Goal: Task Accomplishment & Management: Manage account settings

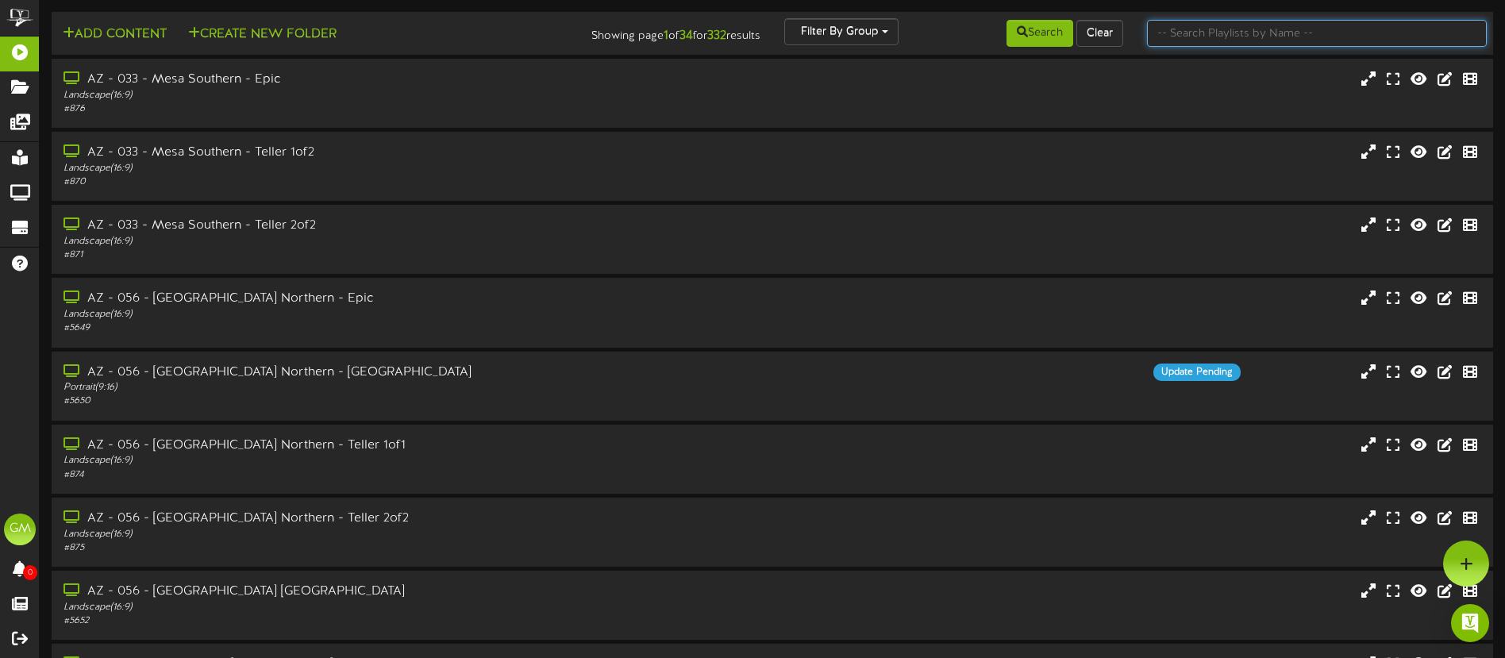
click at [1166, 30] on input "text" at bounding box center [1317, 33] width 340 height 27
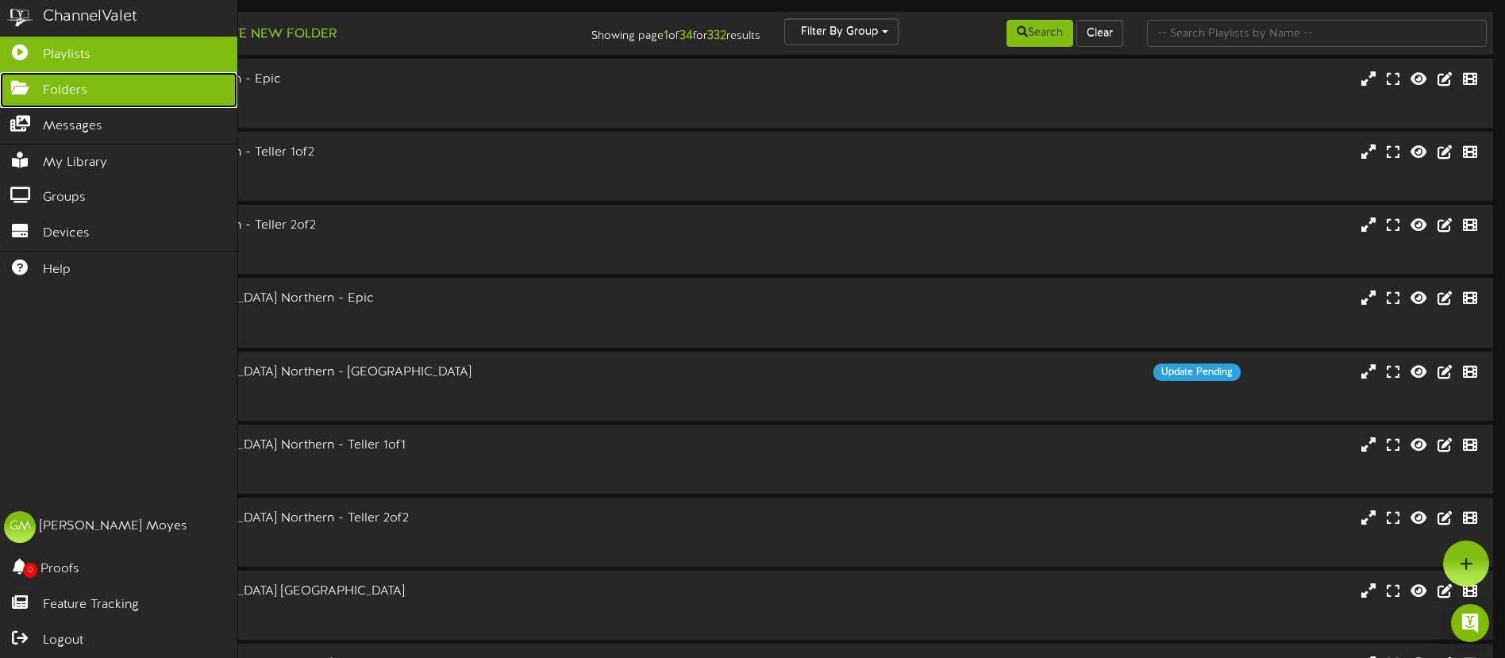
click at [6, 83] on icon at bounding box center [20, 86] width 40 height 12
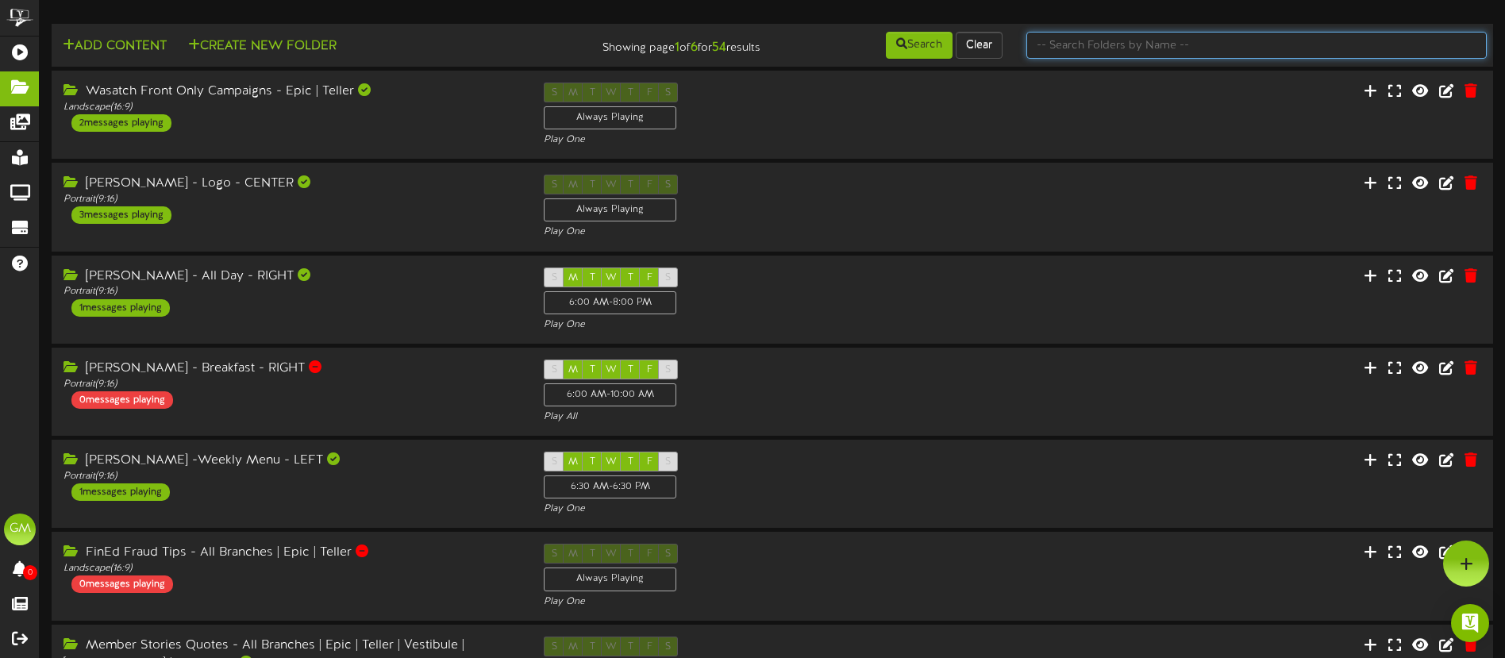
click at [1210, 49] on input "text" at bounding box center [1256, 45] width 460 height 27
type input "holiday"
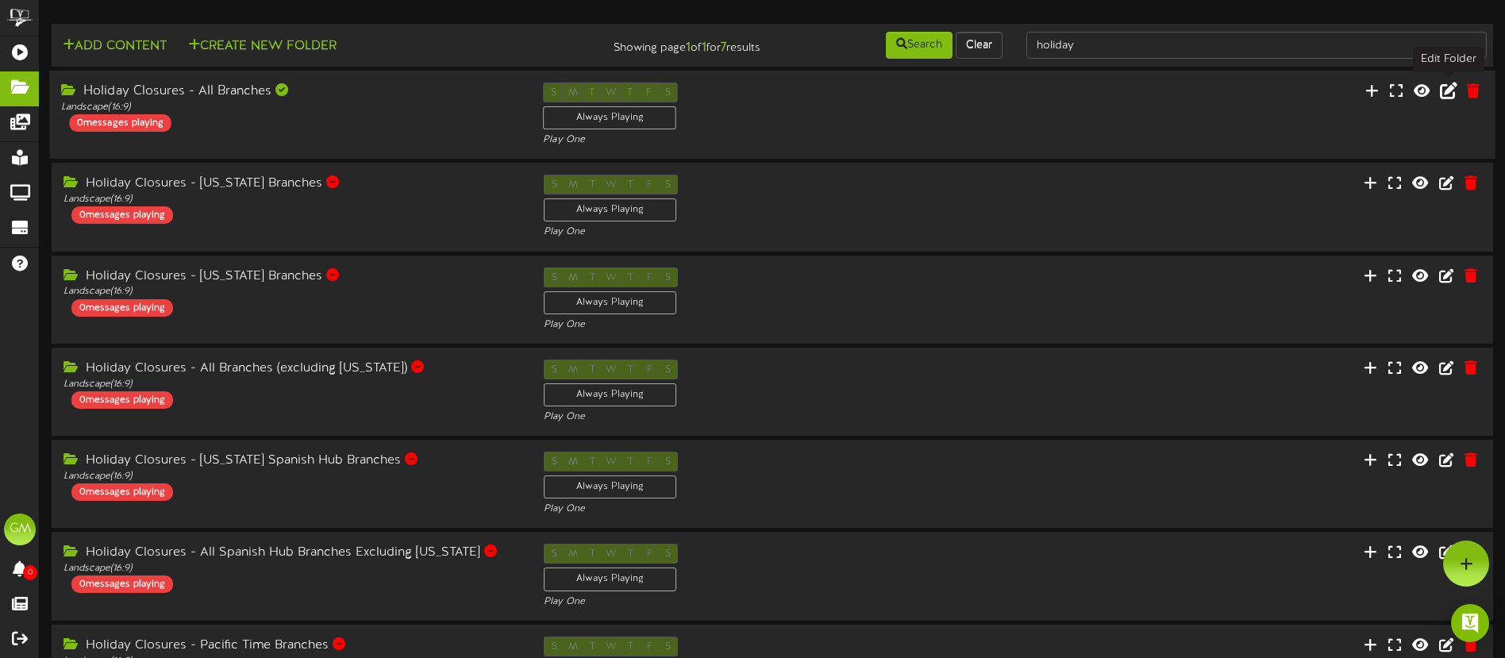
click at [1448, 86] on icon at bounding box center [1448, 90] width 17 height 17
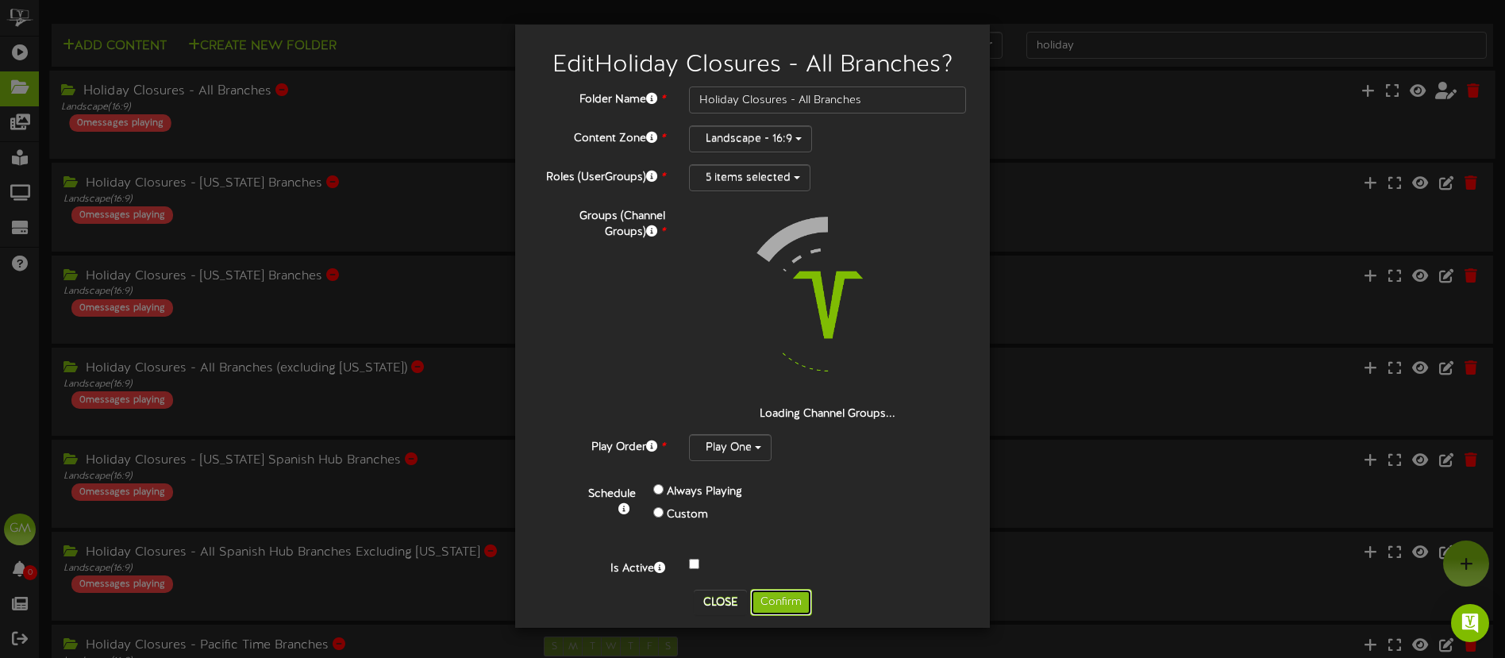
click at [803, 604] on button "Confirm" at bounding box center [781, 602] width 62 height 27
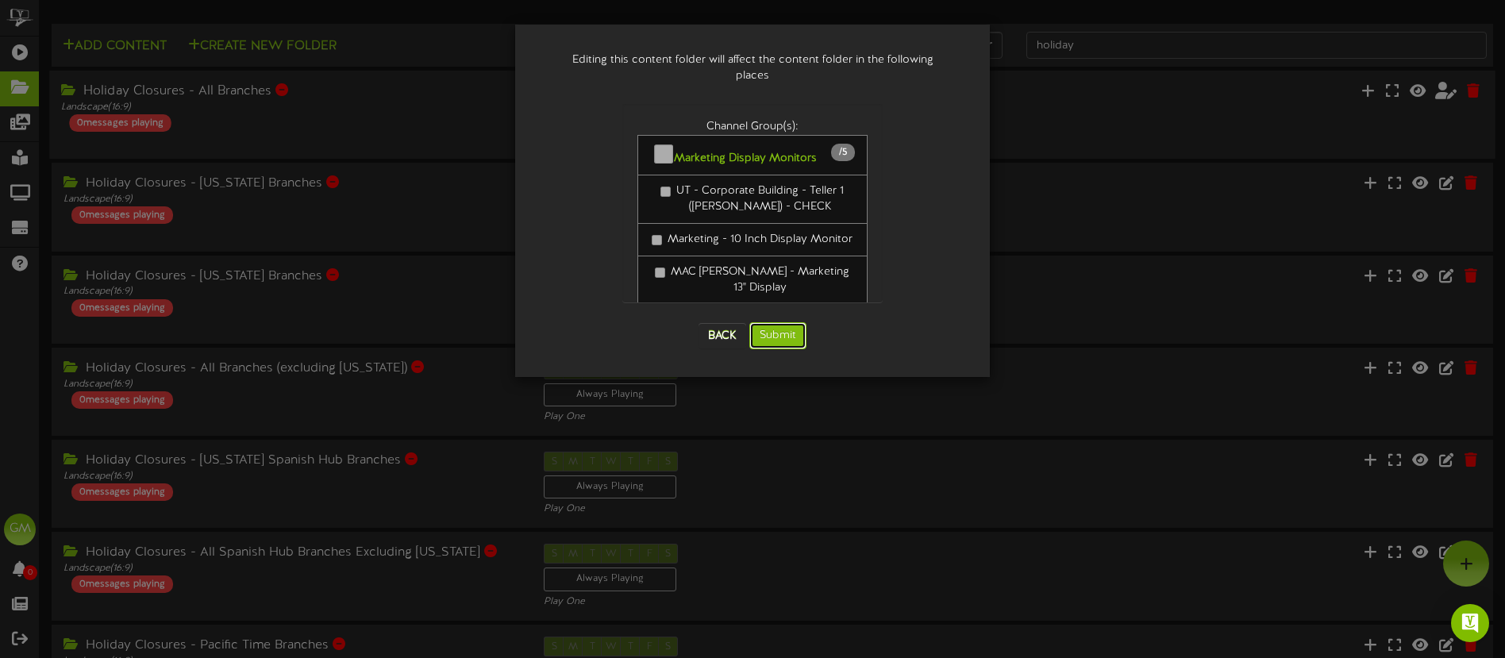
click at [789, 322] on button "Submit" at bounding box center [777, 335] width 57 height 27
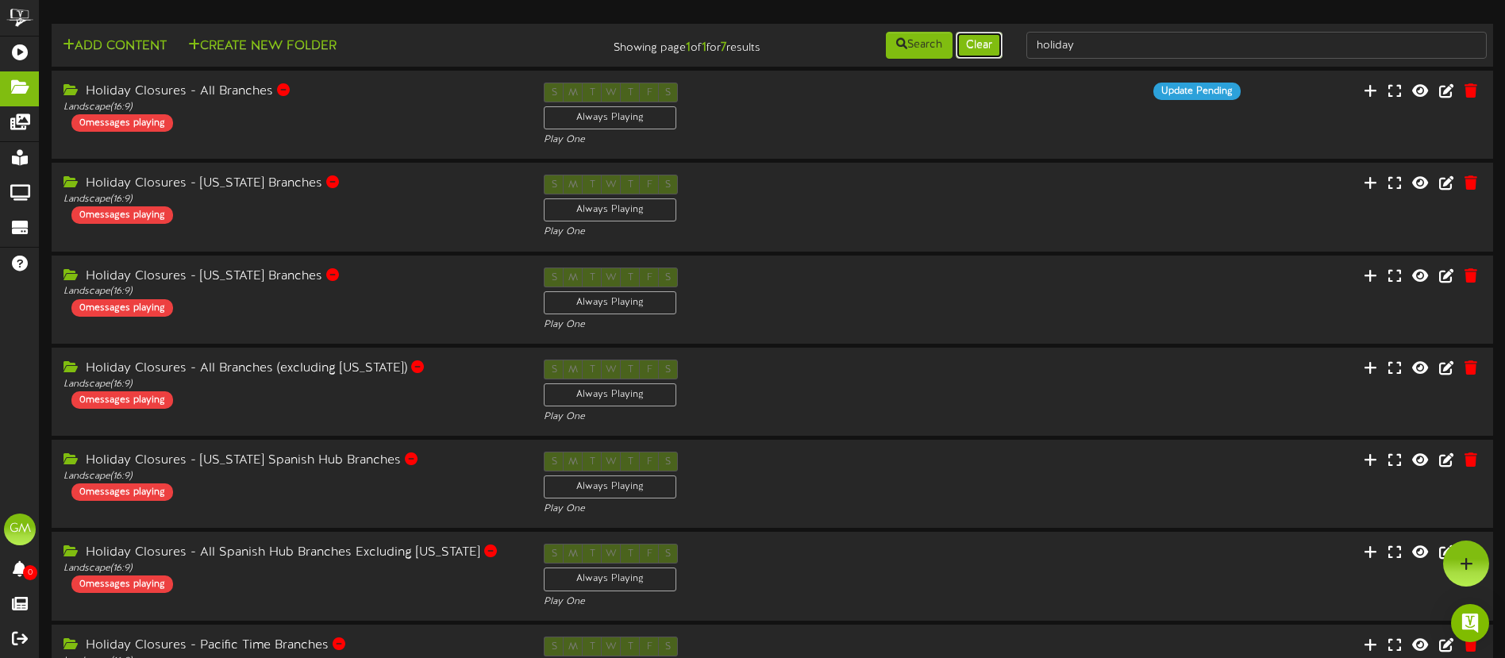
click at [988, 52] on button "Clear" at bounding box center [979, 45] width 47 height 27
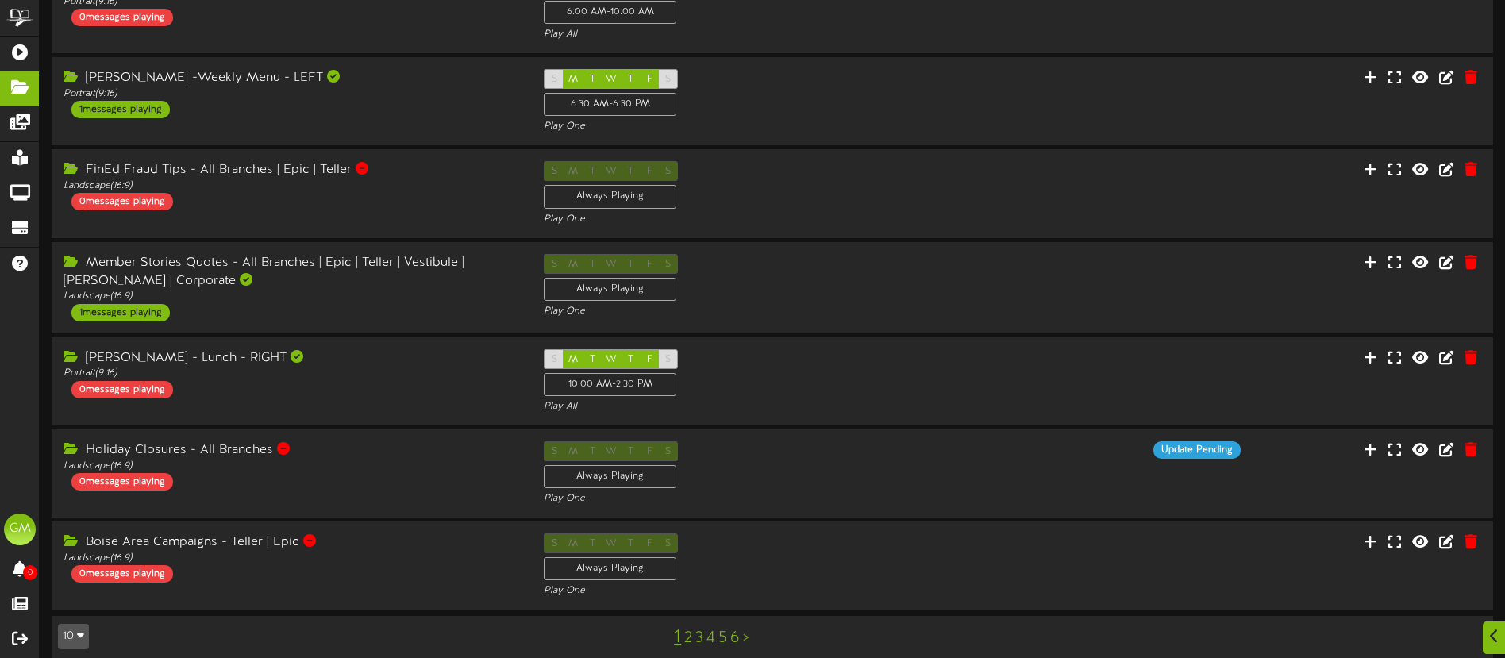
scroll to position [400, 0]
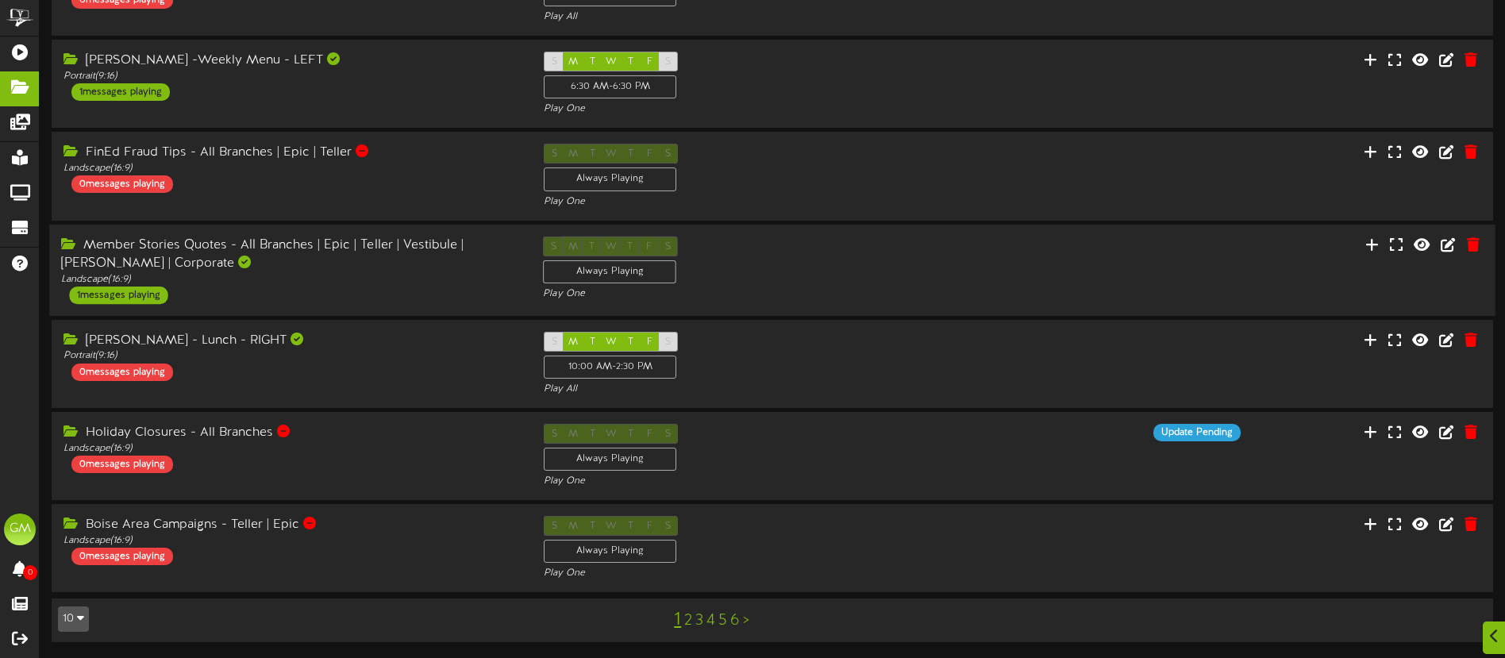
click at [378, 287] on div "Member Stories Quotes - All Branches | Epic | Teller | Vestibule | [PERSON_NAME…" at bounding box center [290, 270] width 482 height 67
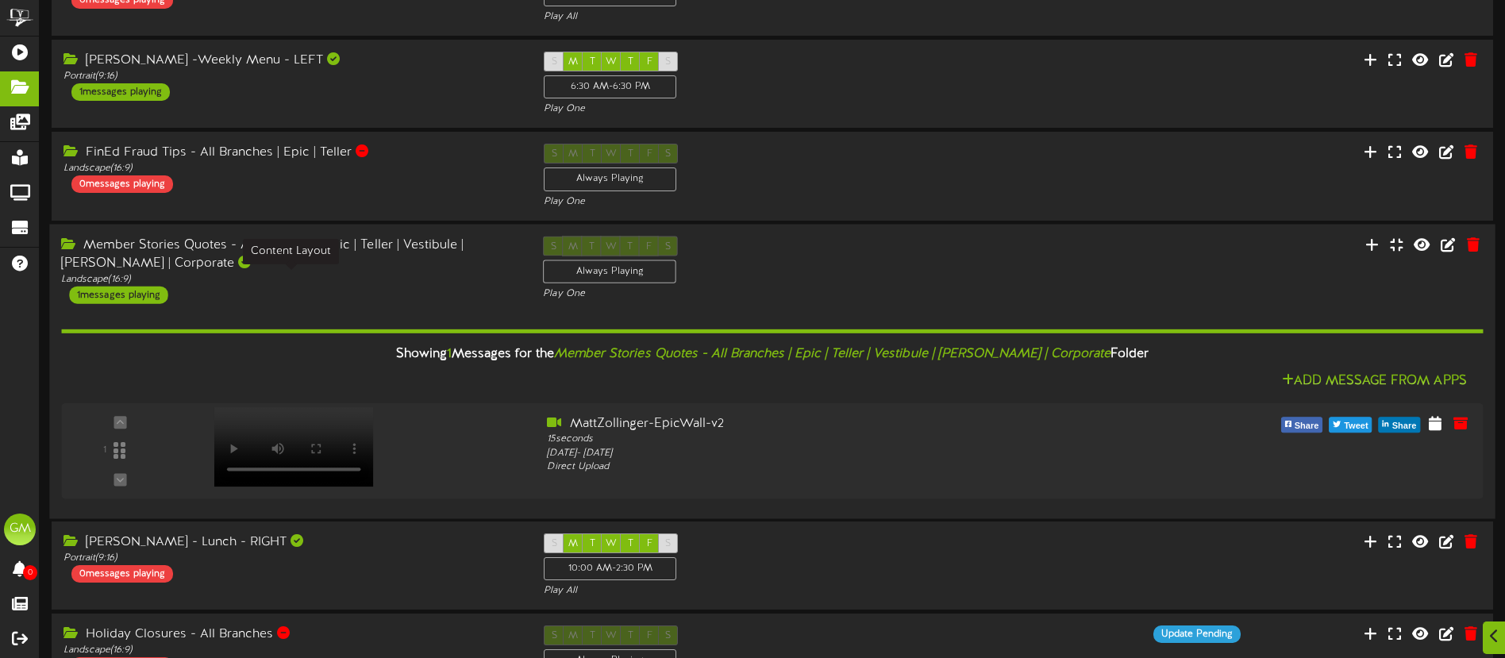
click at [381, 283] on div "Landscape ( 16:9 )" at bounding box center [290, 278] width 458 height 13
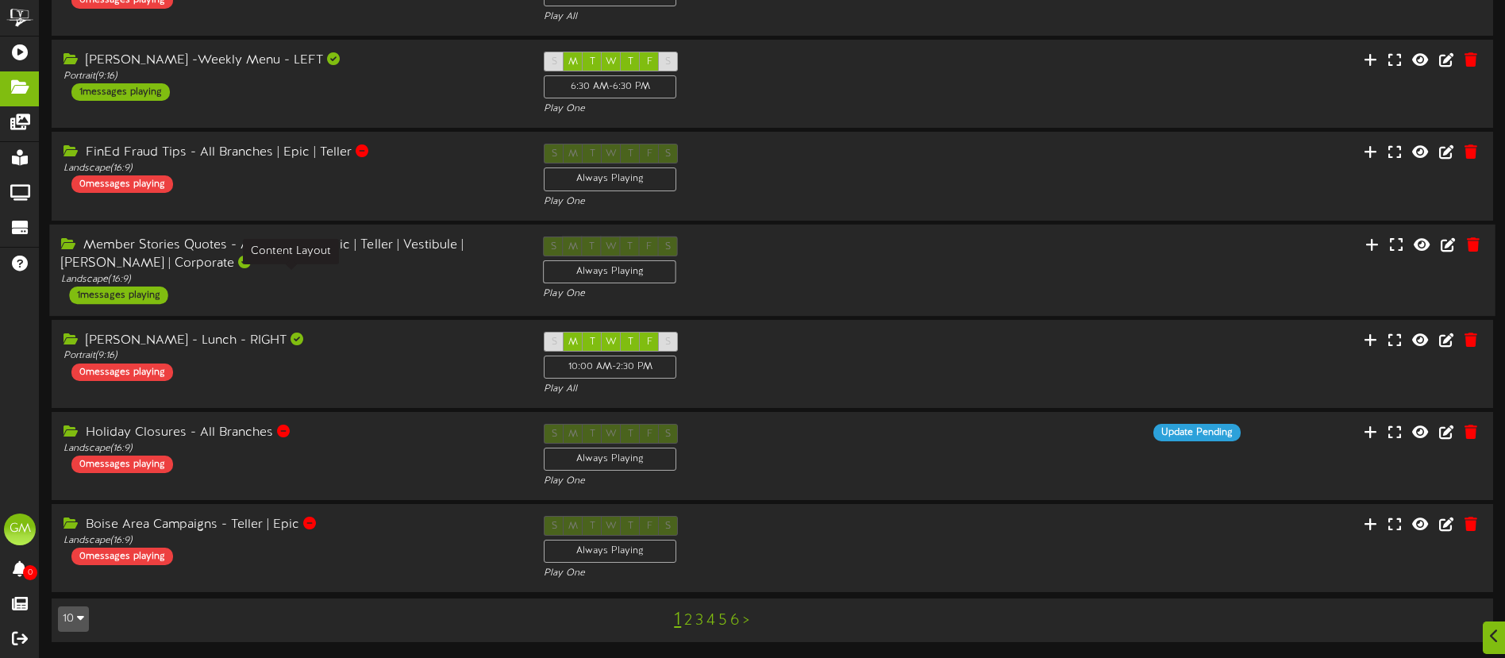
click at [383, 282] on div "Landscape ( 16:9 )" at bounding box center [290, 278] width 458 height 13
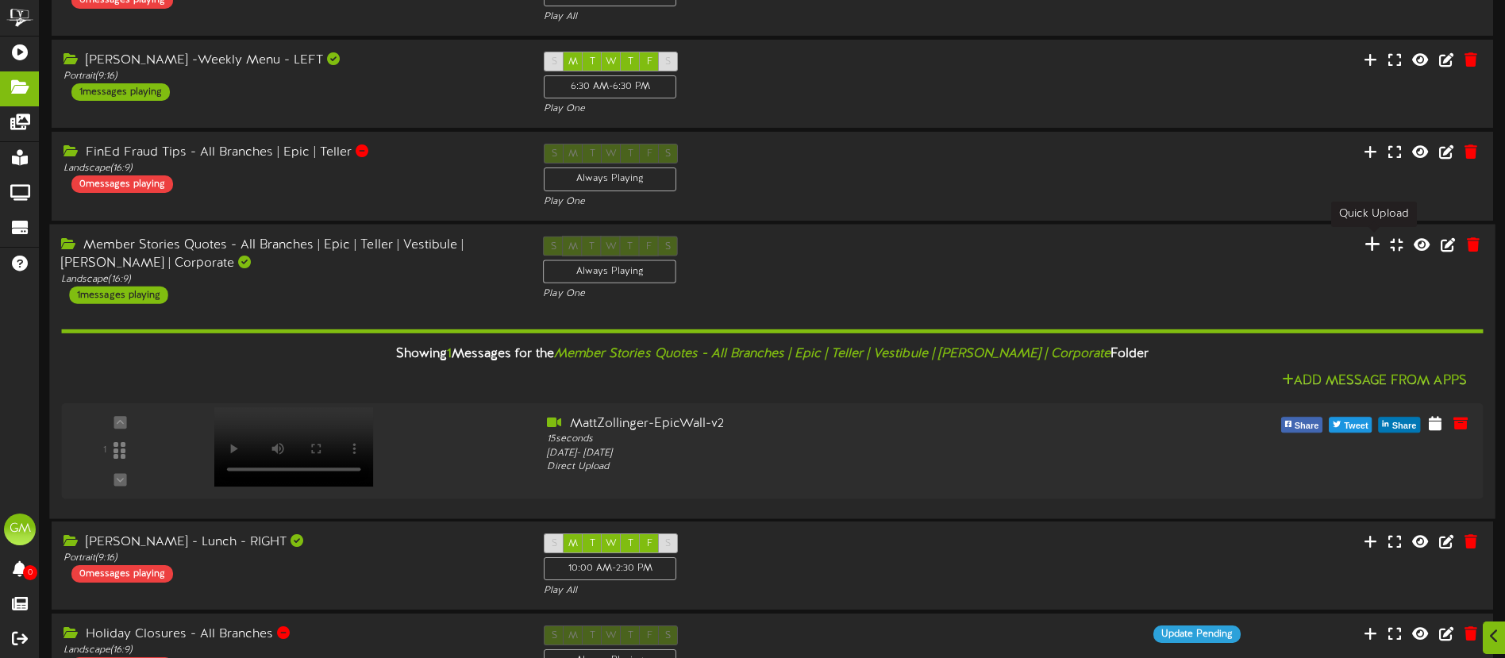
click at [1376, 244] on icon at bounding box center [1371, 243] width 16 height 17
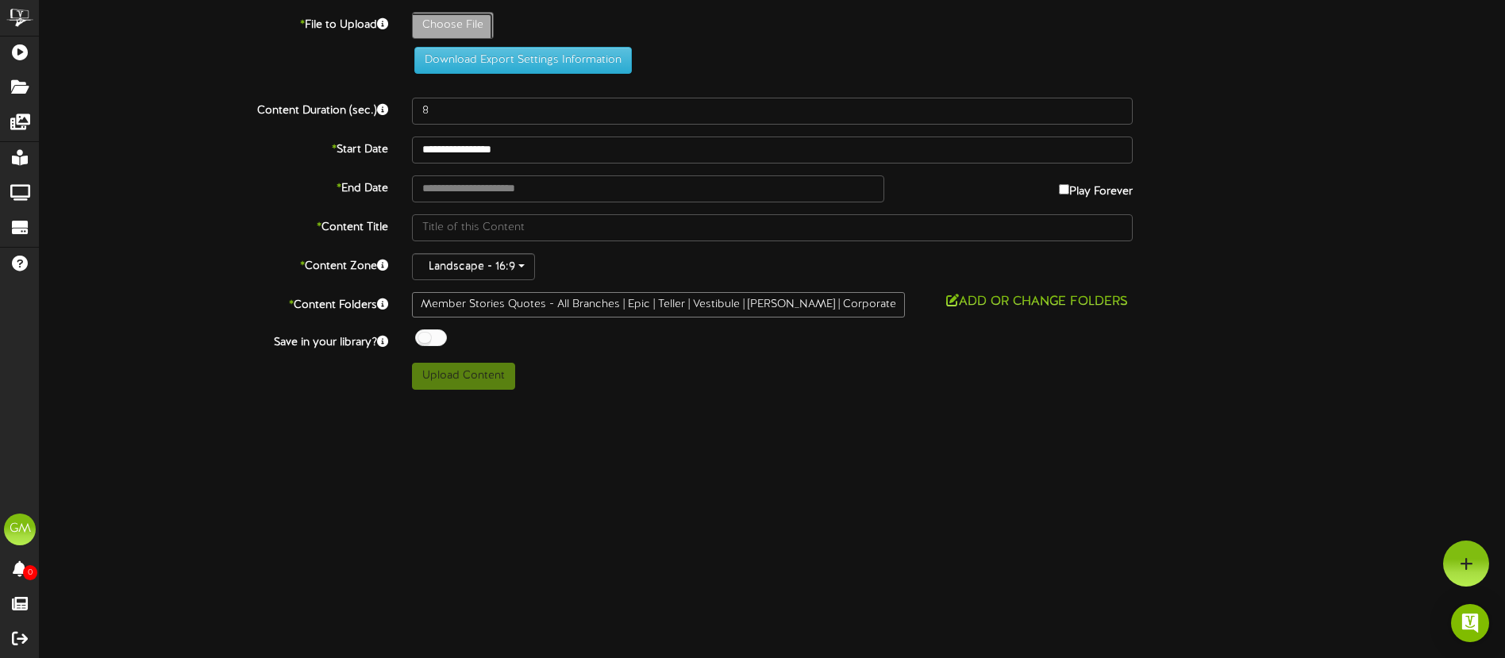
type input "**********"
type input "MemberStory_Chrissy-EpicWallv2"
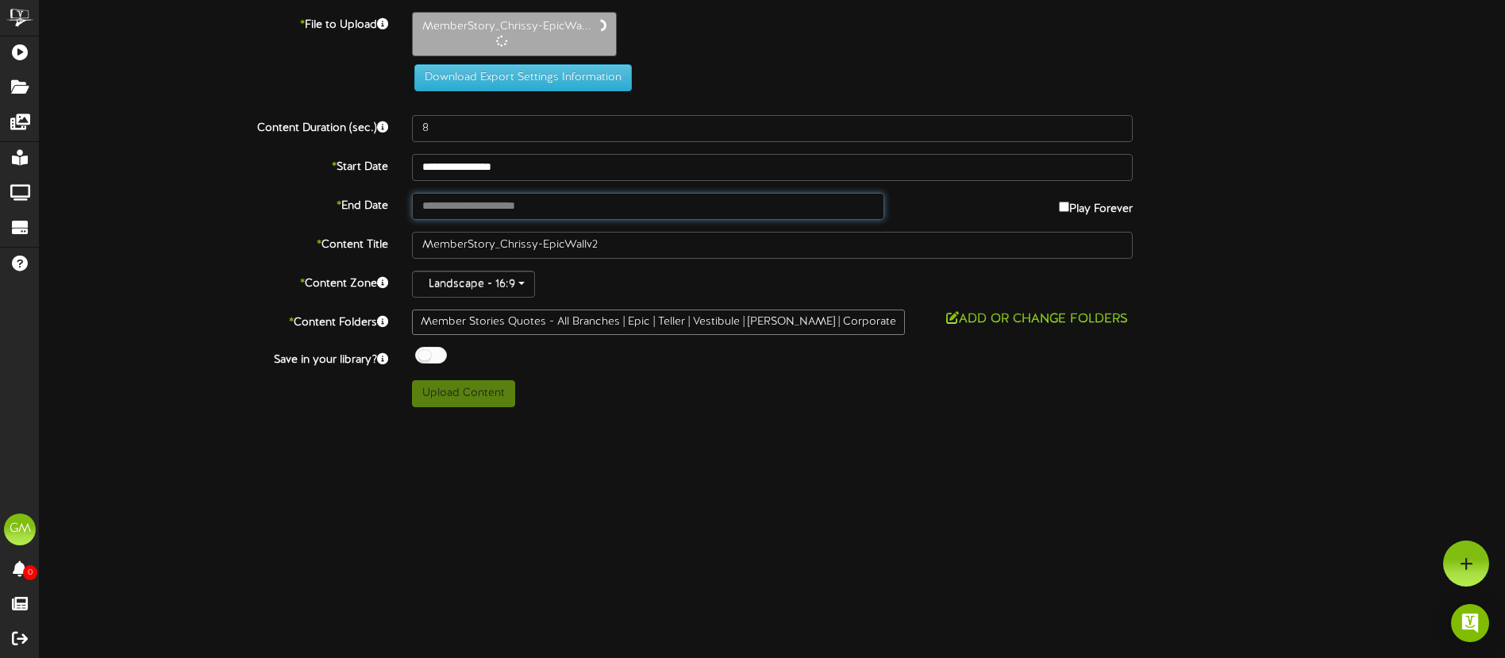
click at [580, 213] on input "text" at bounding box center [648, 206] width 472 height 27
type input "**********"
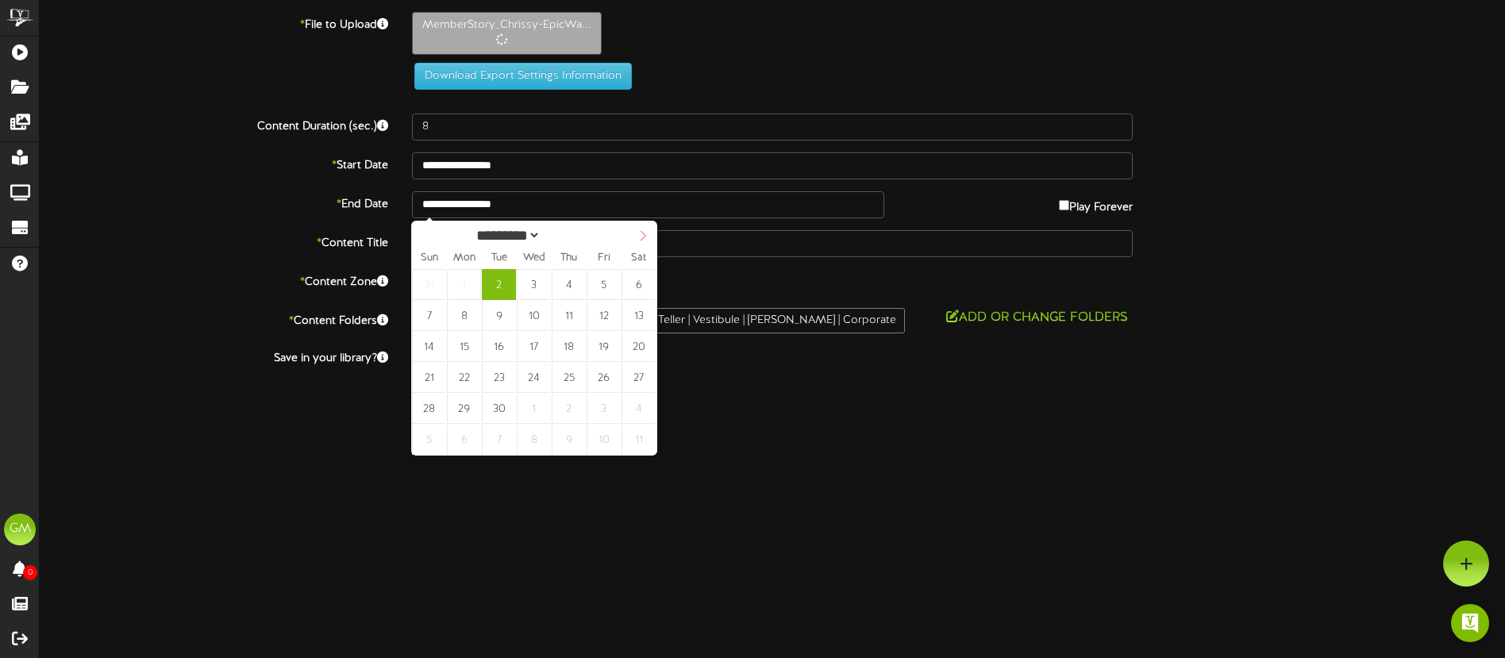
click at [638, 233] on icon at bounding box center [642, 235] width 11 height 11
select select "**"
click at [645, 235] on icon at bounding box center [643, 235] width 6 height 10
type input "**********"
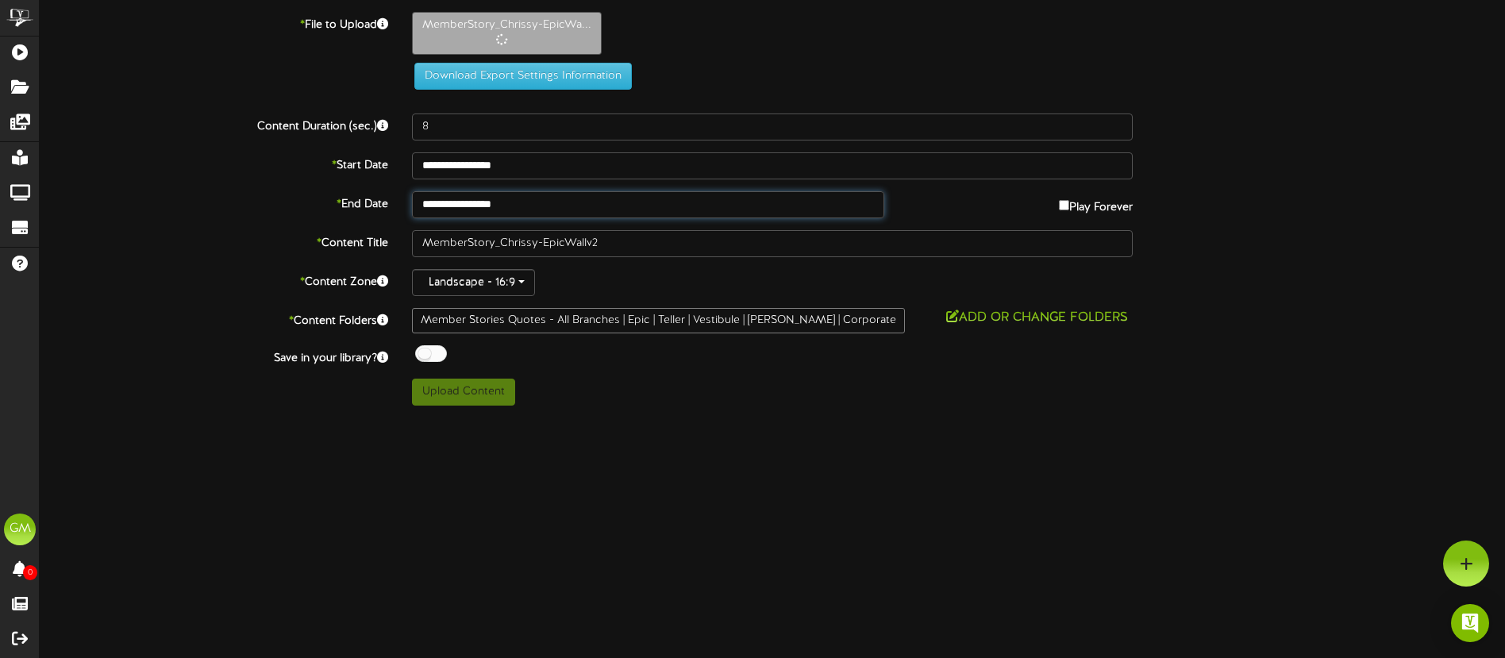
type input "15"
click at [475, 394] on button "Upload Content" at bounding box center [463, 392] width 103 height 27
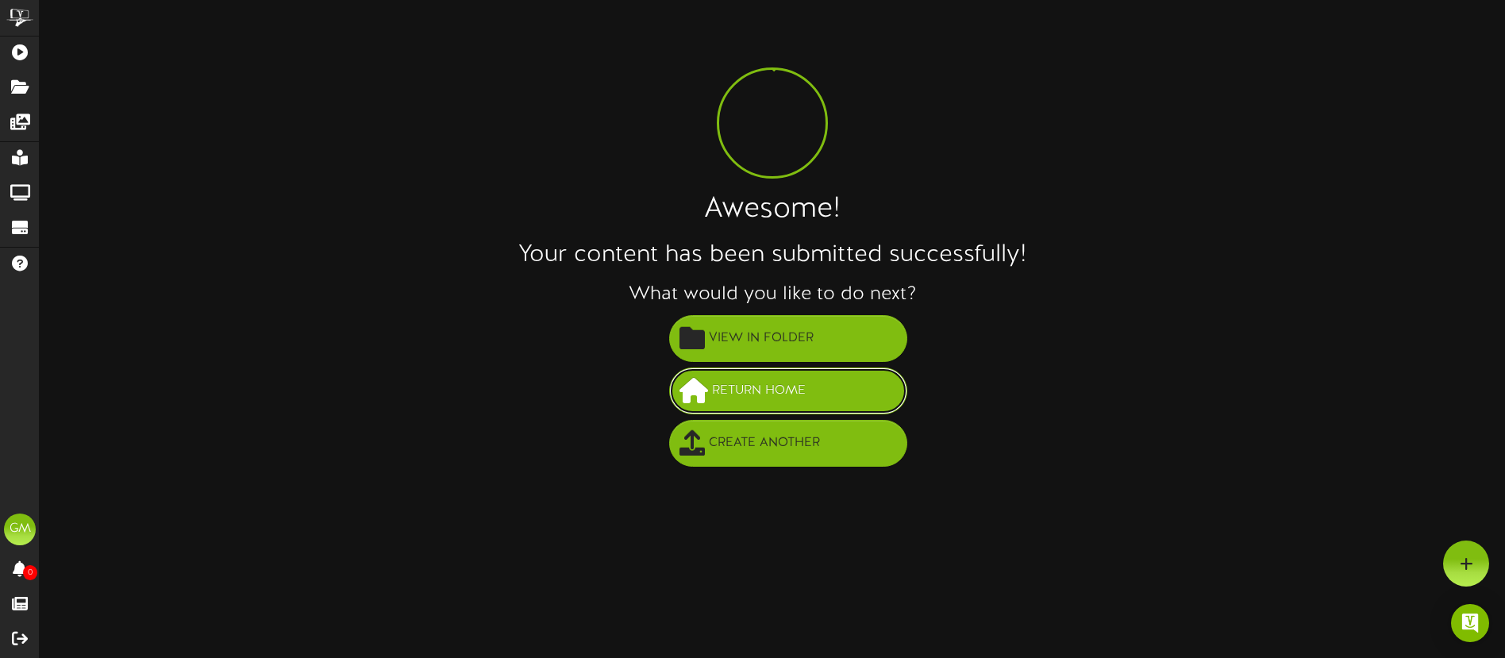
click at [775, 396] on span "Return Home" at bounding box center [759, 391] width 102 height 26
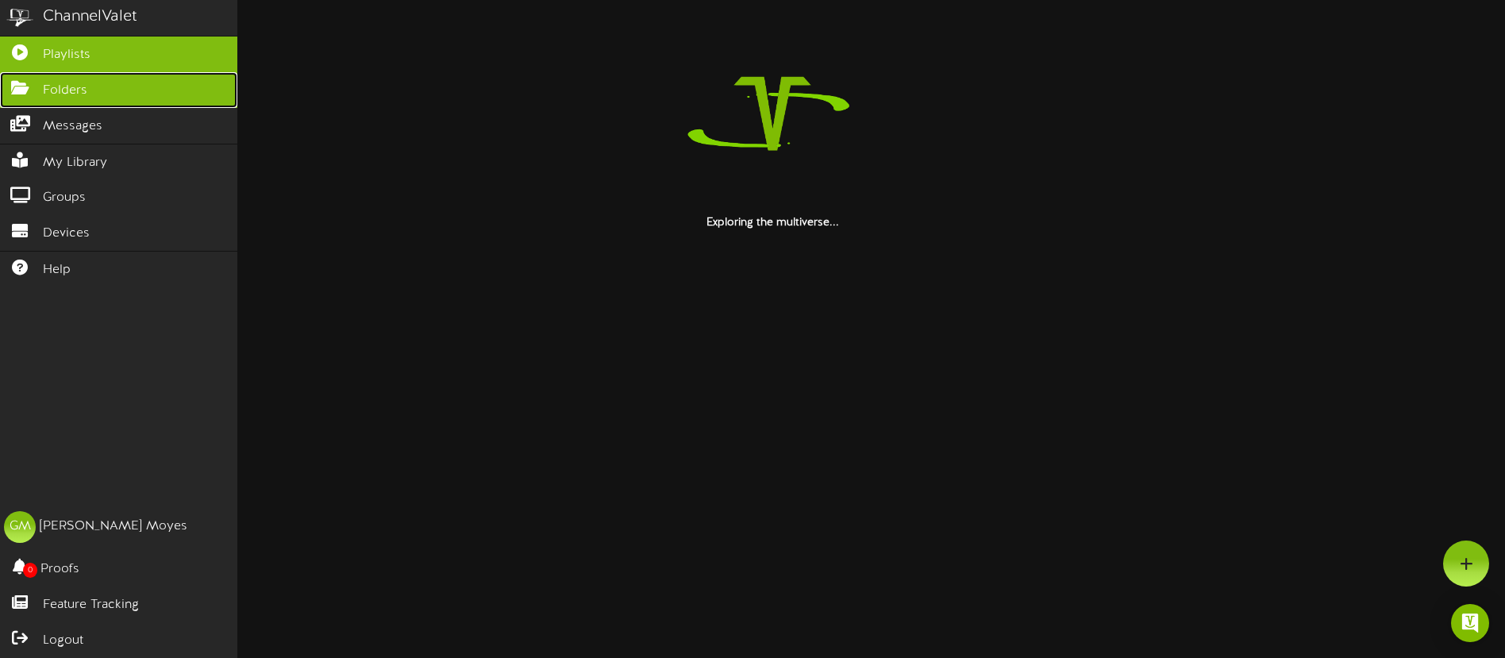
click at [14, 101] on link "Folders" at bounding box center [118, 90] width 237 height 36
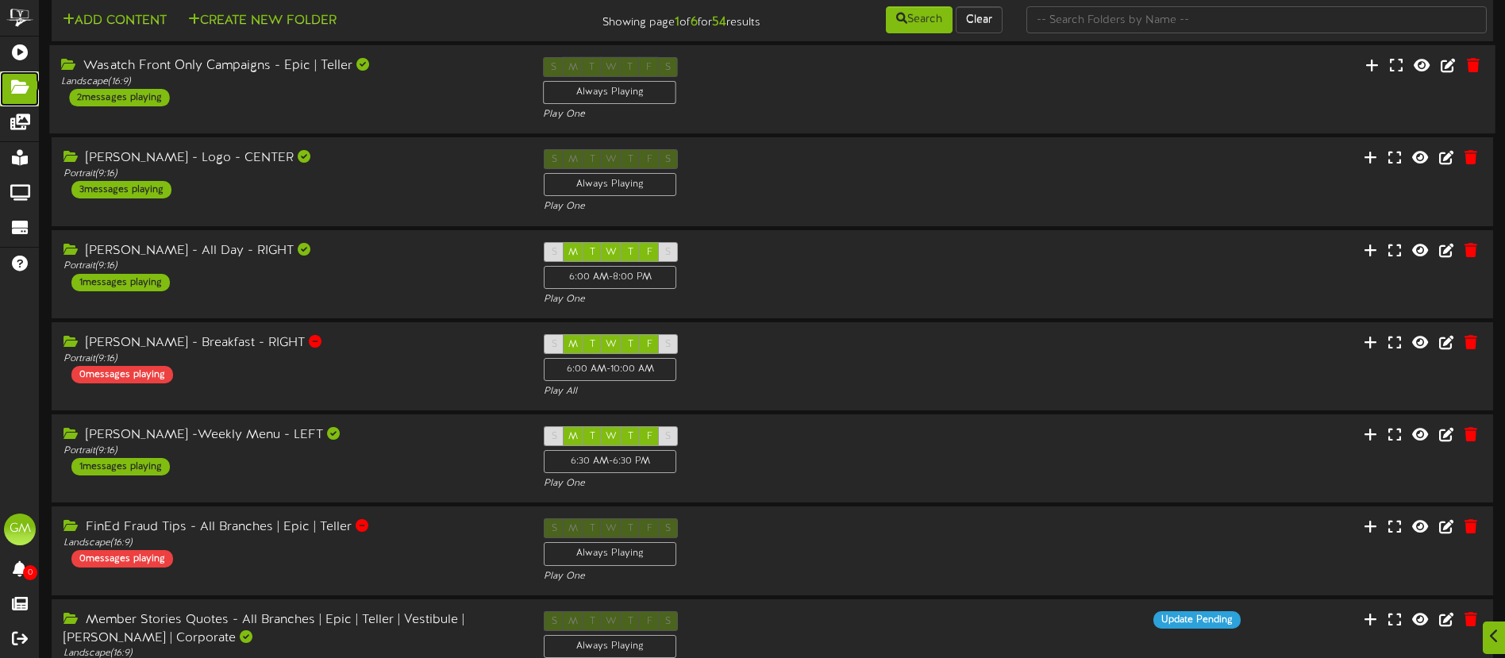
scroll to position [27, 0]
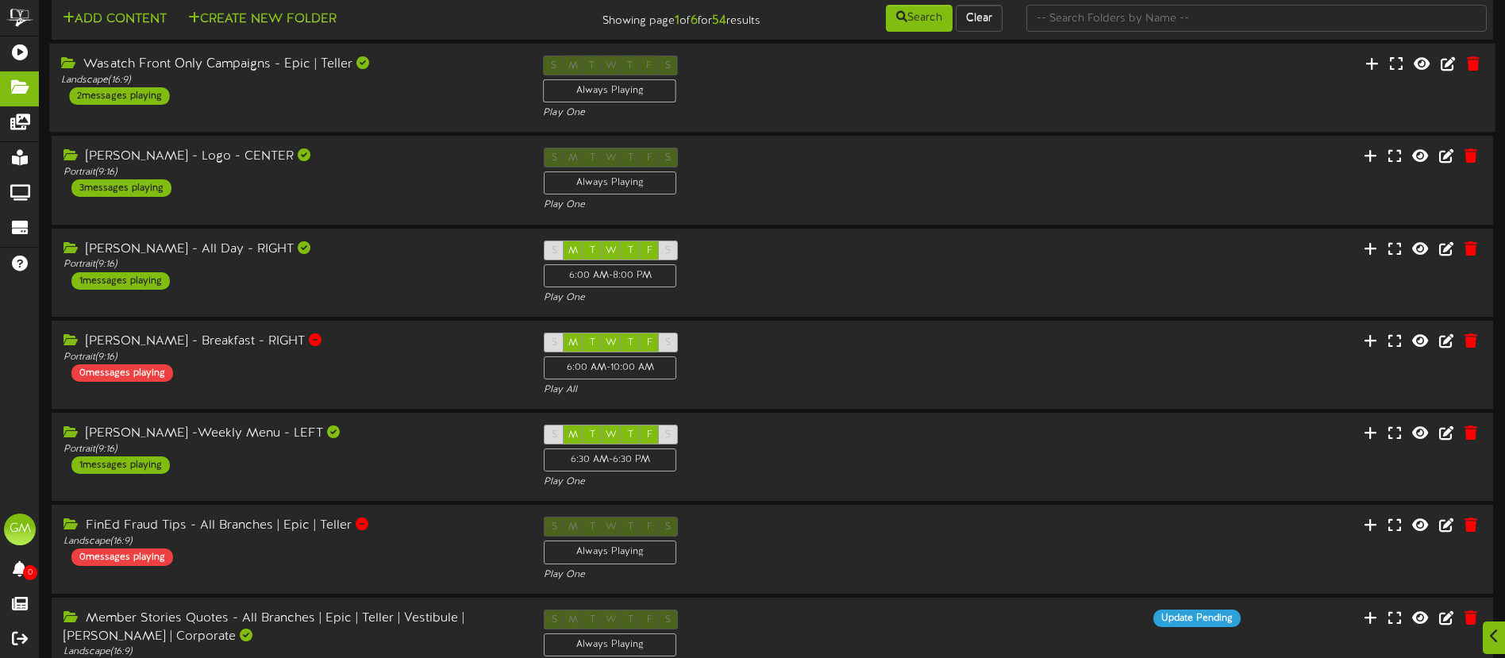
click at [408, 100] on div "Wasatch Front Only Campaigns - Epic | Teller Landscape ( 16:9 ) 2 messages play…" at bounding box center [290, 80] width 482 height 49
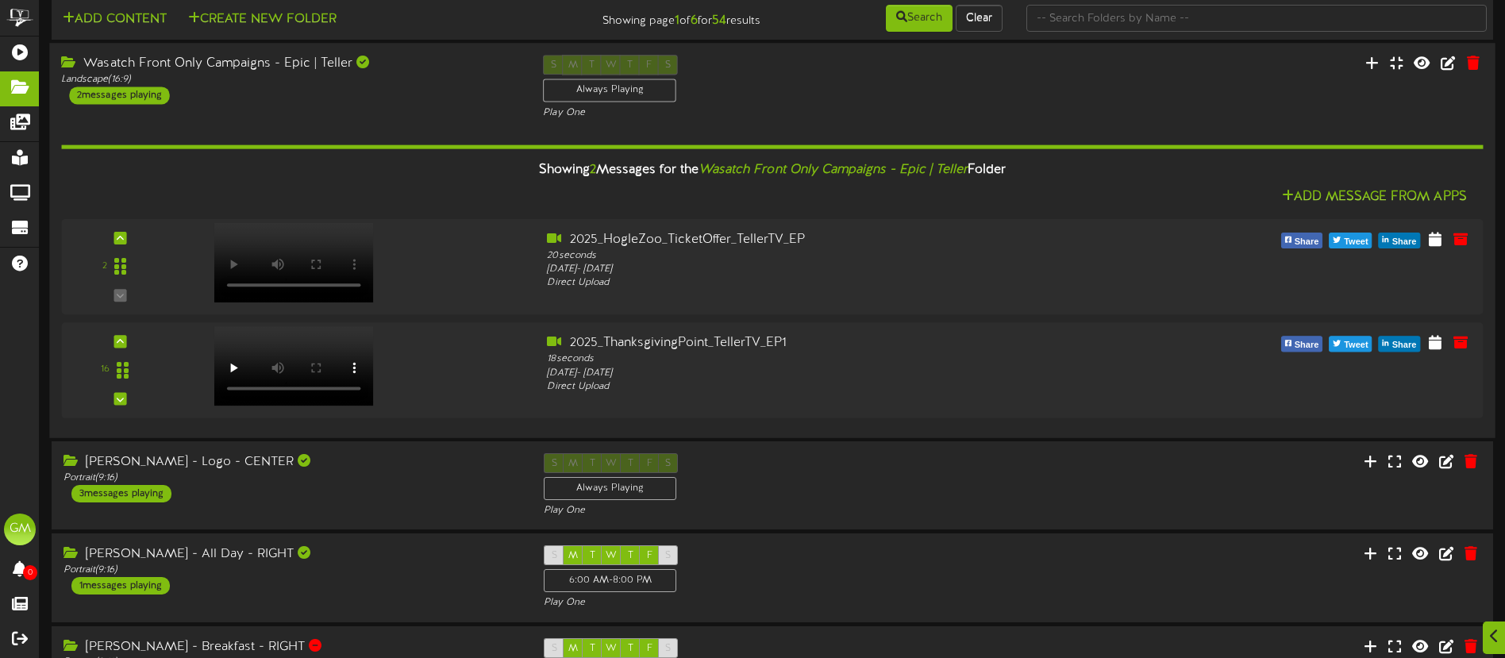
click at [421, 102] on div "Wasatch Front Only Campaigns - Epic | Teller Landscape ( 16:9 ) 2 messages play…" at bounding box center [290, 79] width 482 height 49
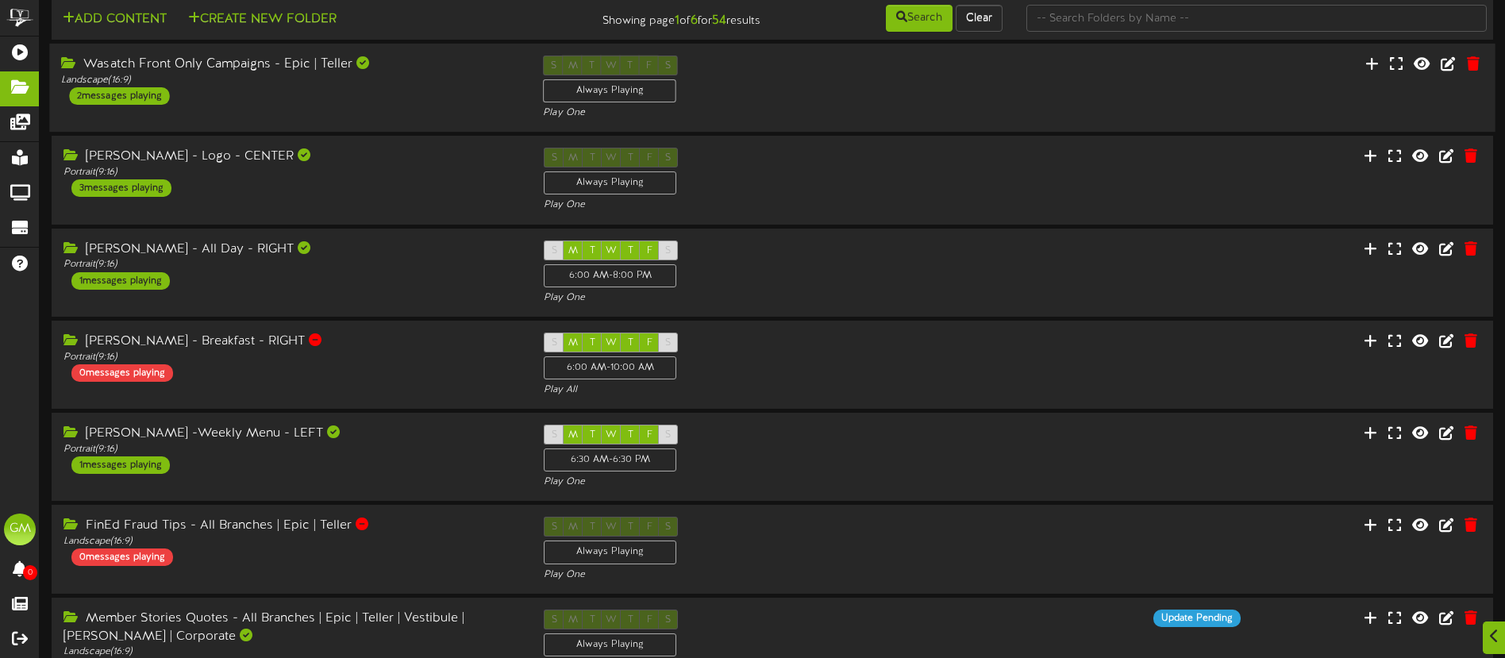
click at [448, 94] on div "Wasatch Front Only Campaigns - Epic | Teller Landscape ( 16:9 ) 2 messages play…" at bounding box center [290, 80] width 482 height 49
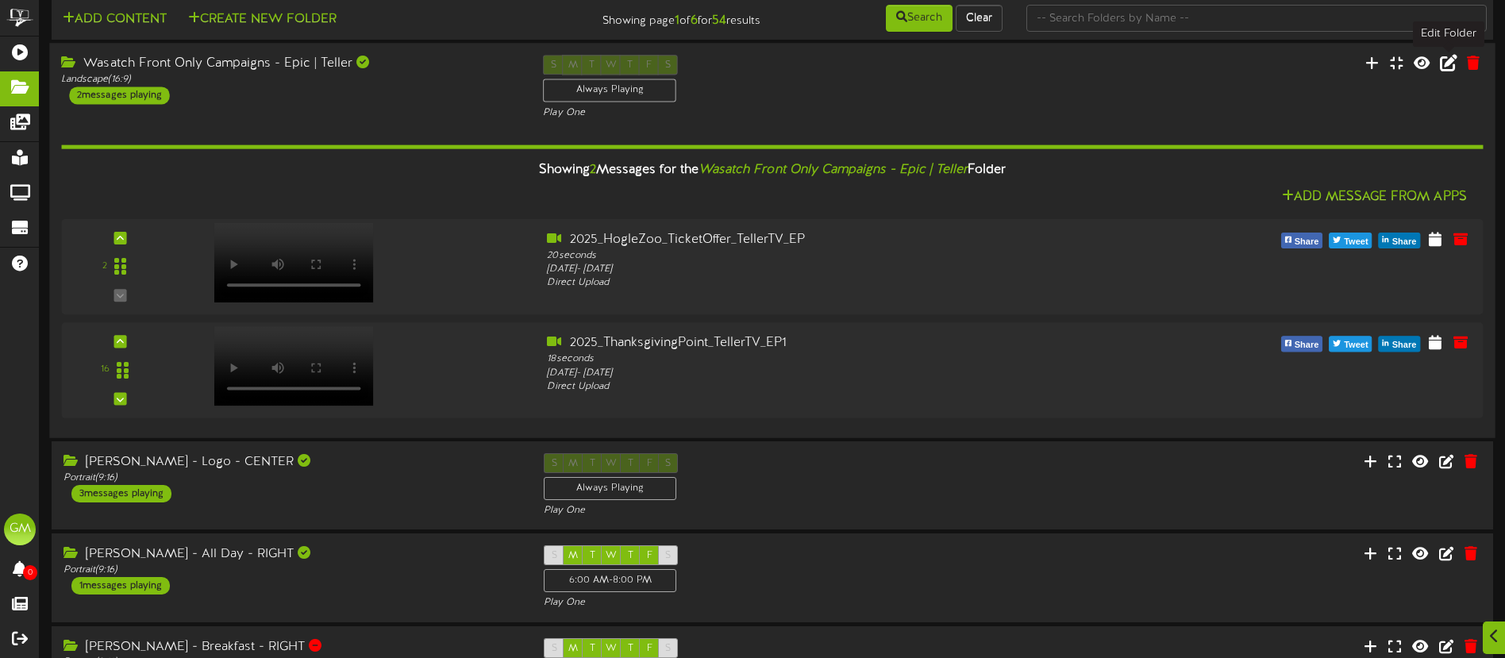
click at [1447, 68] on icon at bounding box center [1448, 62] width 17 height 17
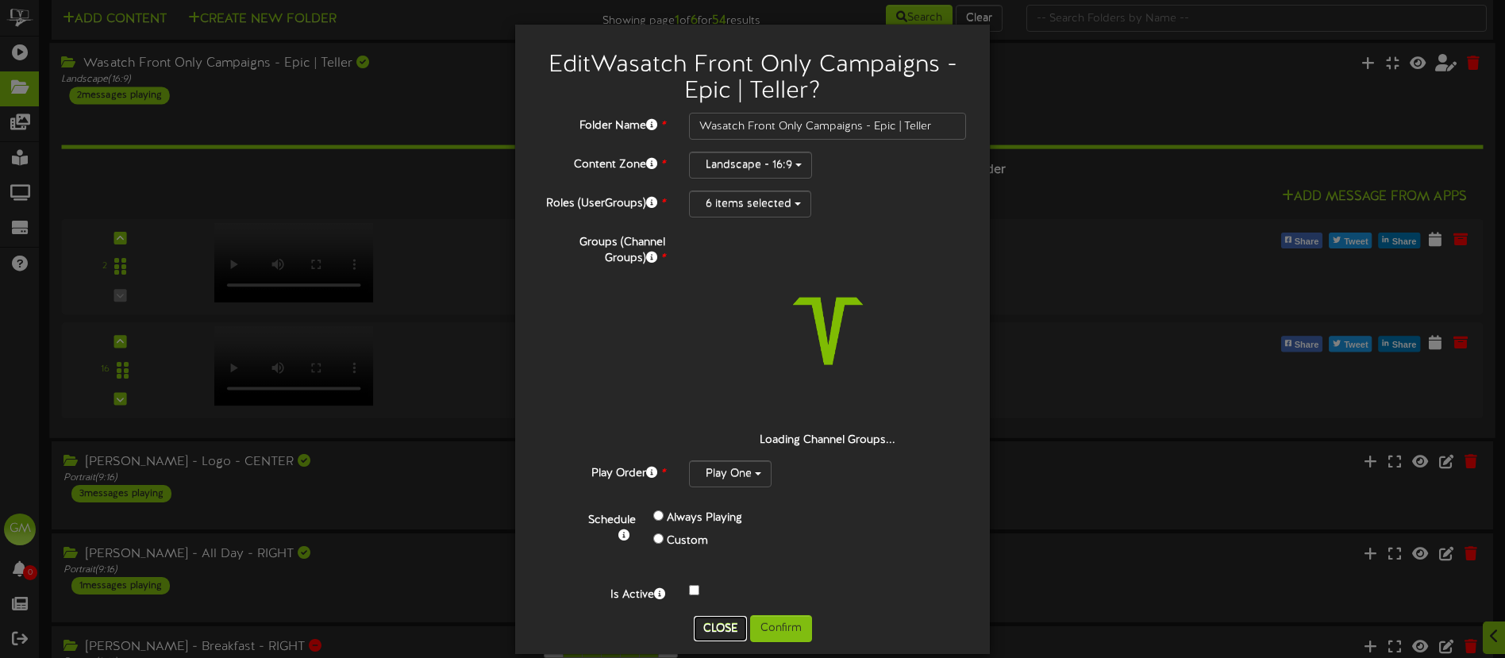
click at [716, 624] on button "Close" at bounding box center [720, 628] width 53 height 25
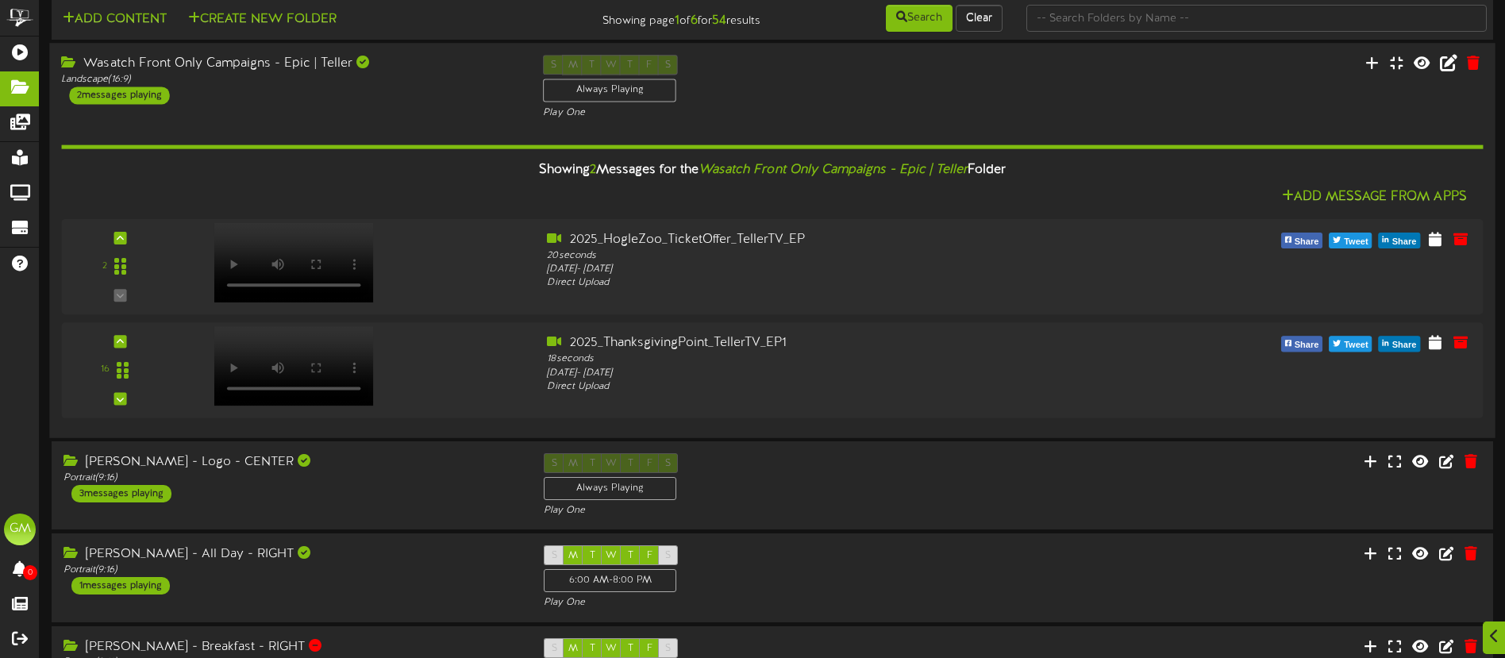
click at [443, 86] on div "Wasatch Front Only Campaigns - Epic | Teller Landscape ( 16:9 ) 2 messages play…" at bounding box center [290, 79] width 482 height 49
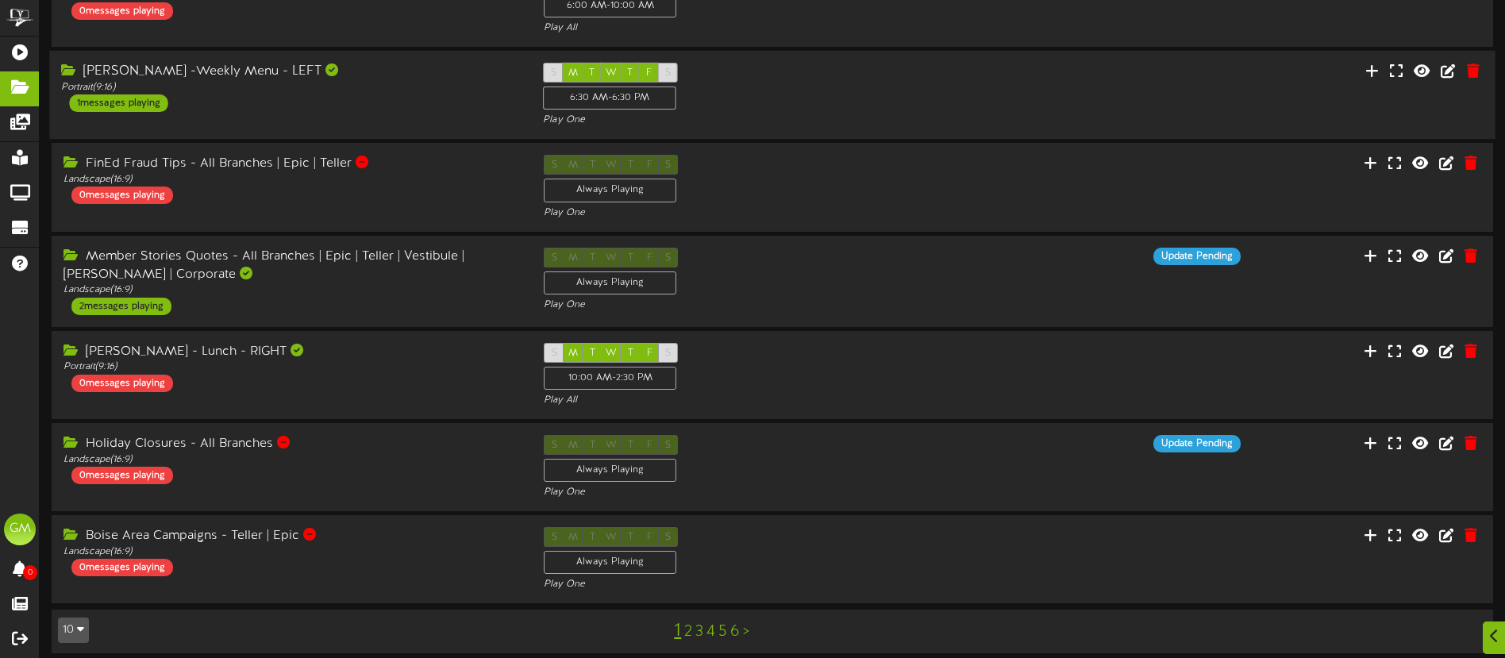
scroll to position [400, 0]
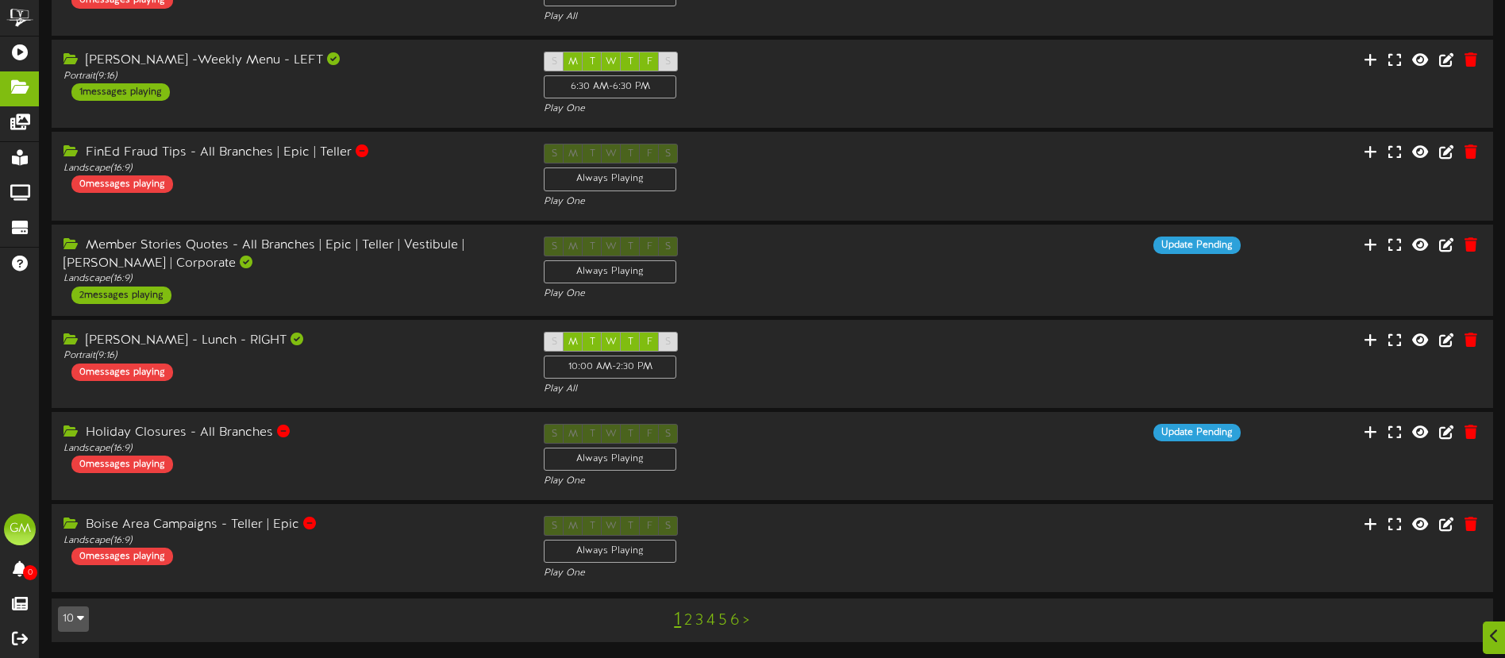
click at [688, 623] on link "2" at bounding box center [688, 620] width 8 height 17
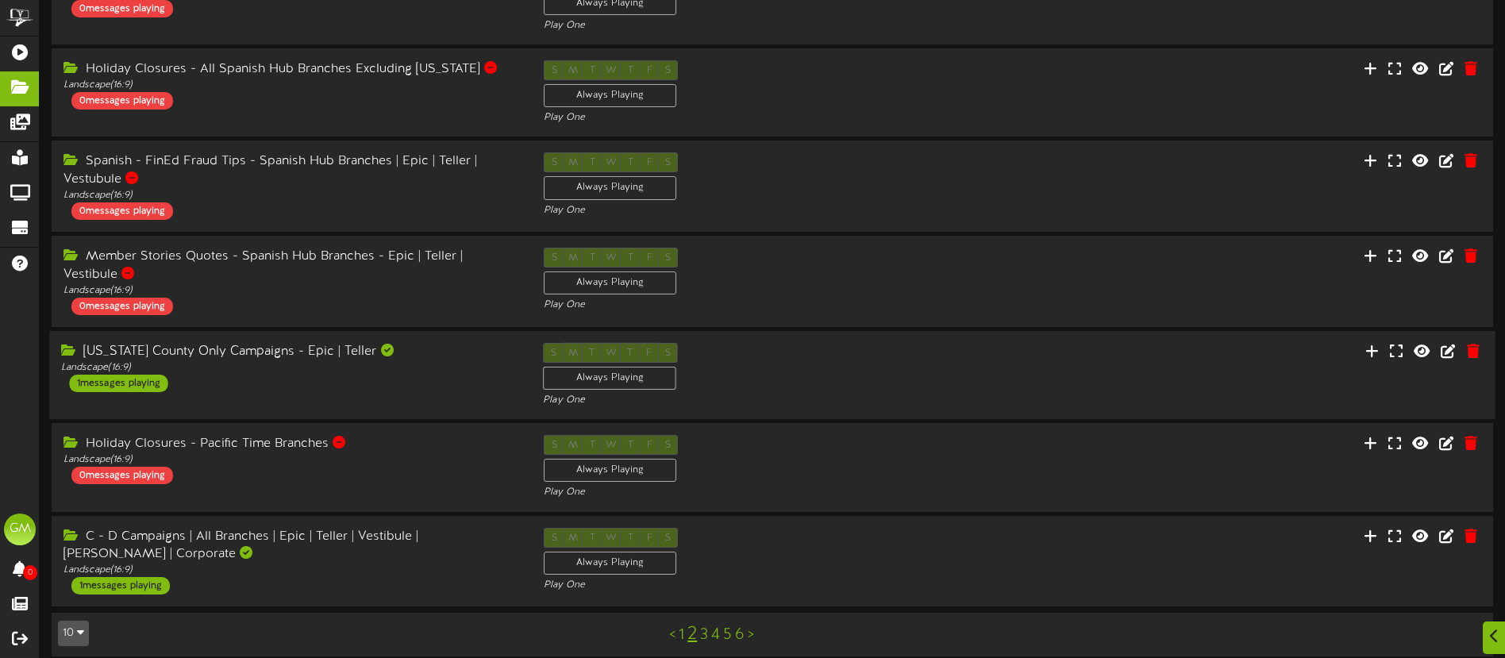
scroll to position [406, 0]
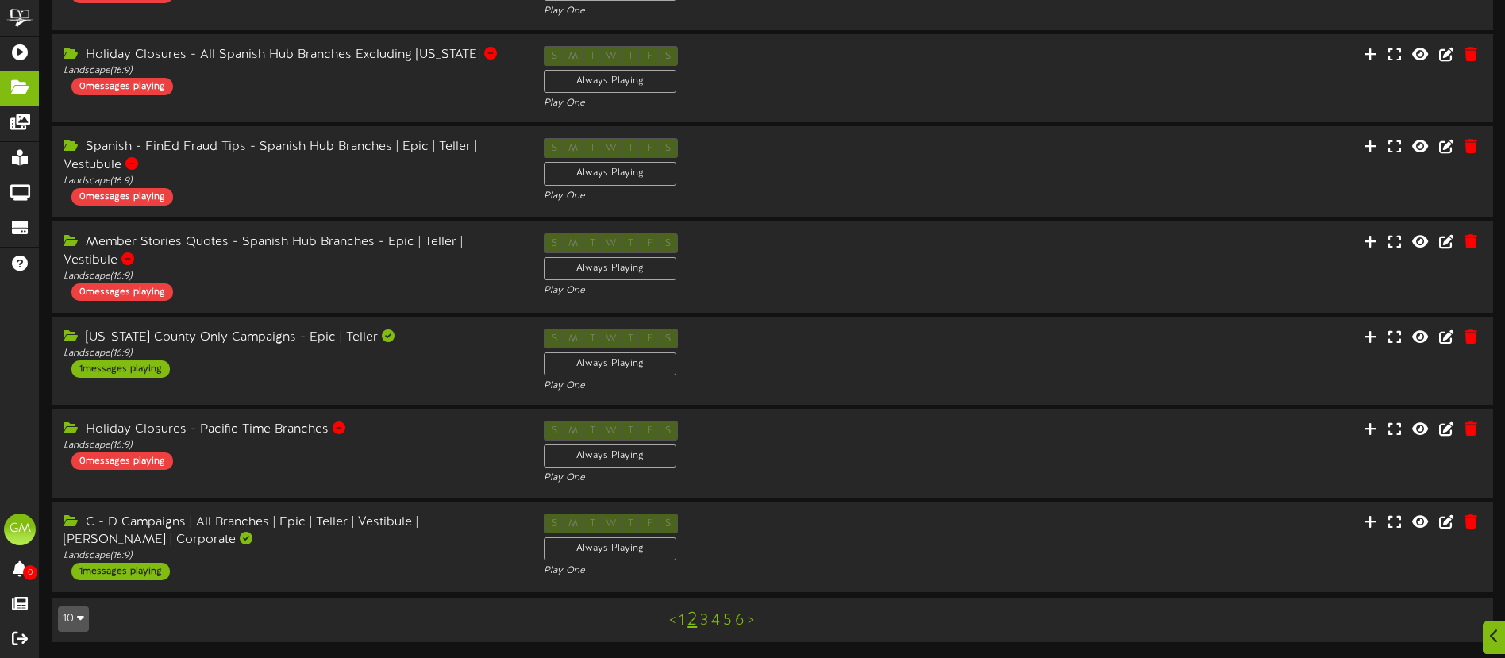
click at [705, 618] on link "3" at bounding box center [704, 620] width 8 height 17
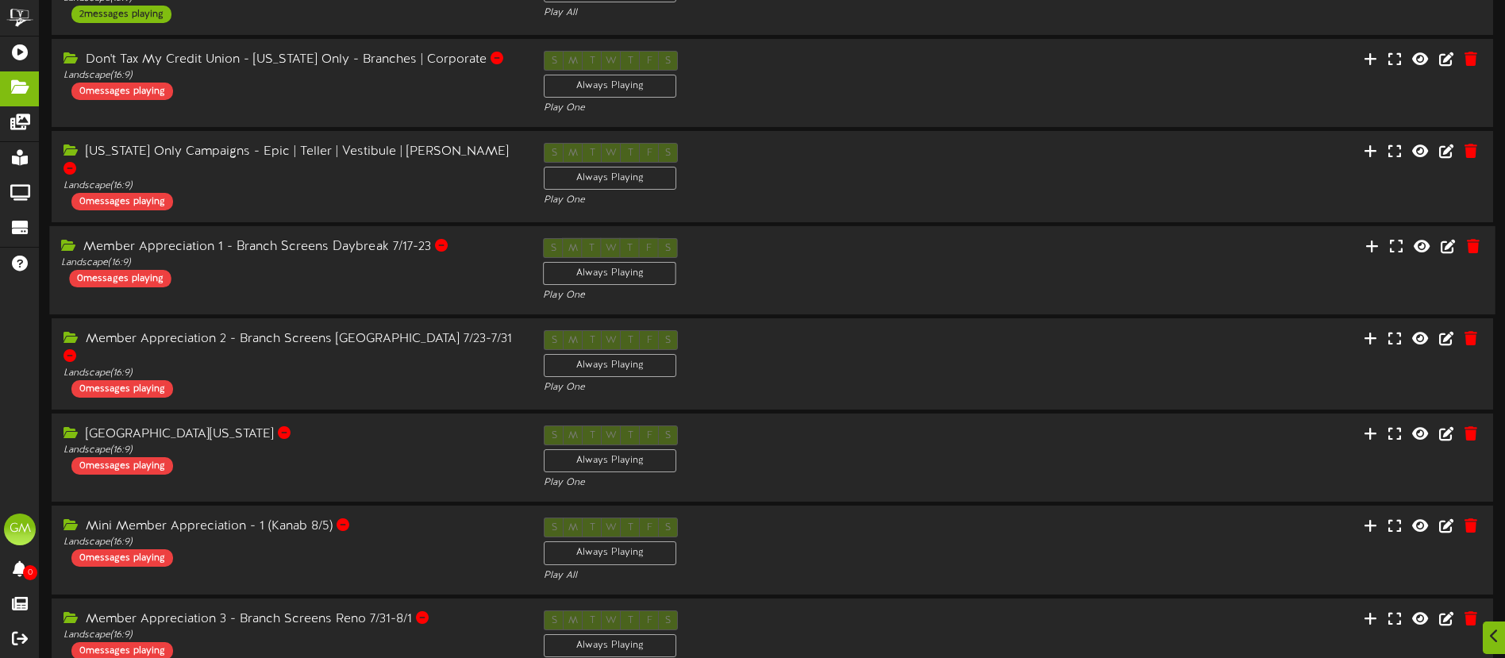
scroll to position [402, 0]
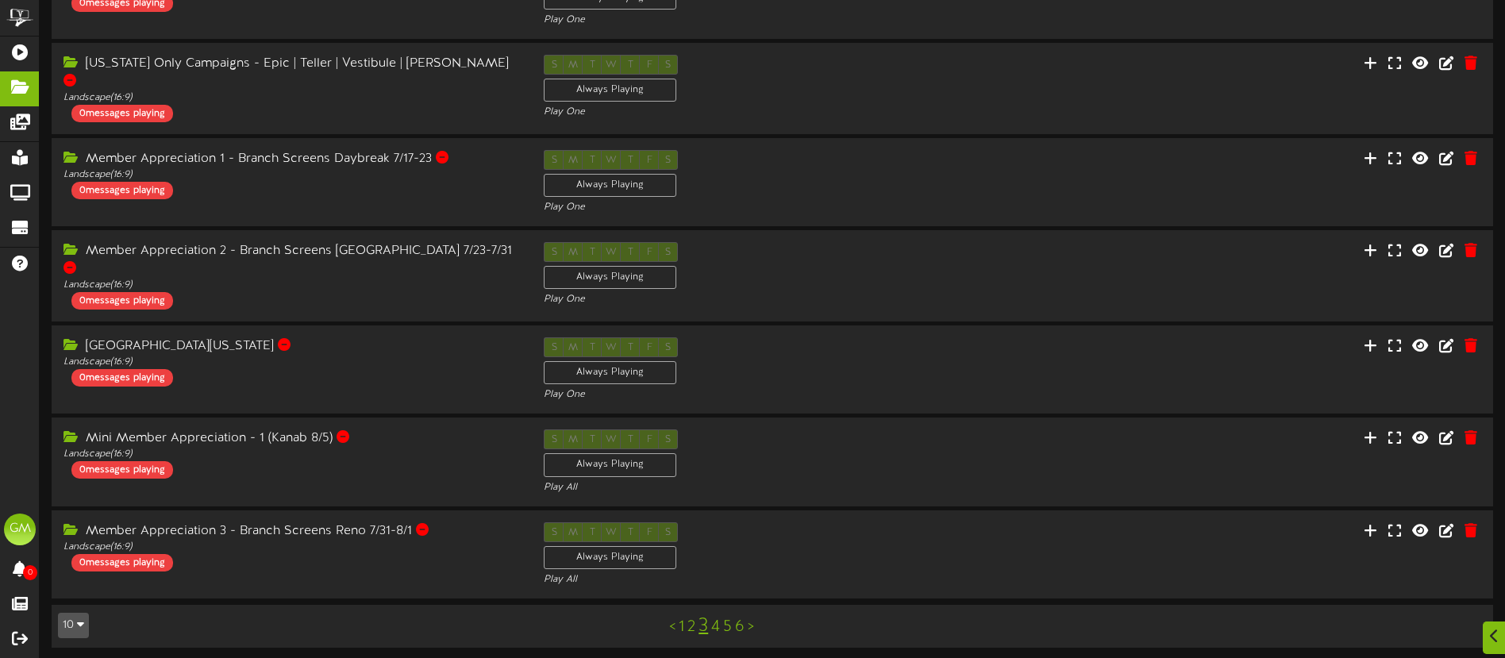
click at [718, 621] on link "4" at bounding box center [715, 626] width 9 height 17
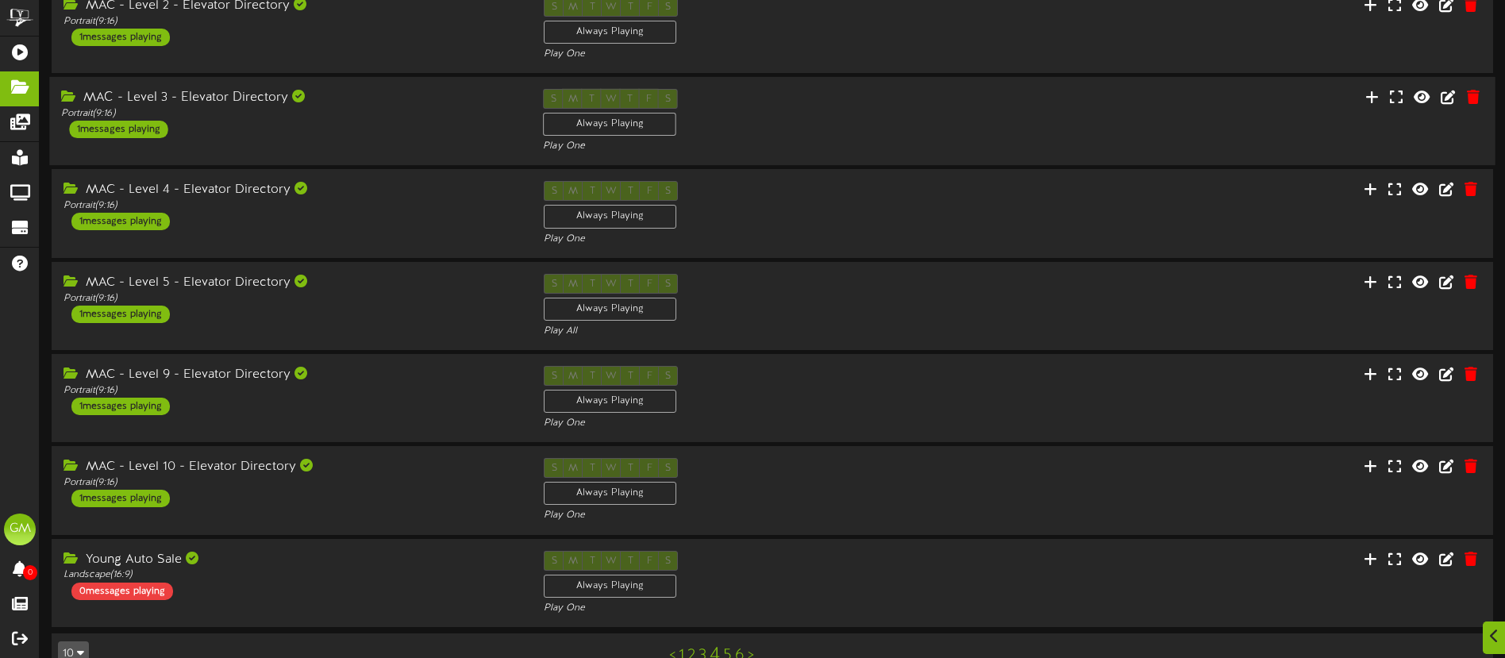
scroll to position [397, 0]
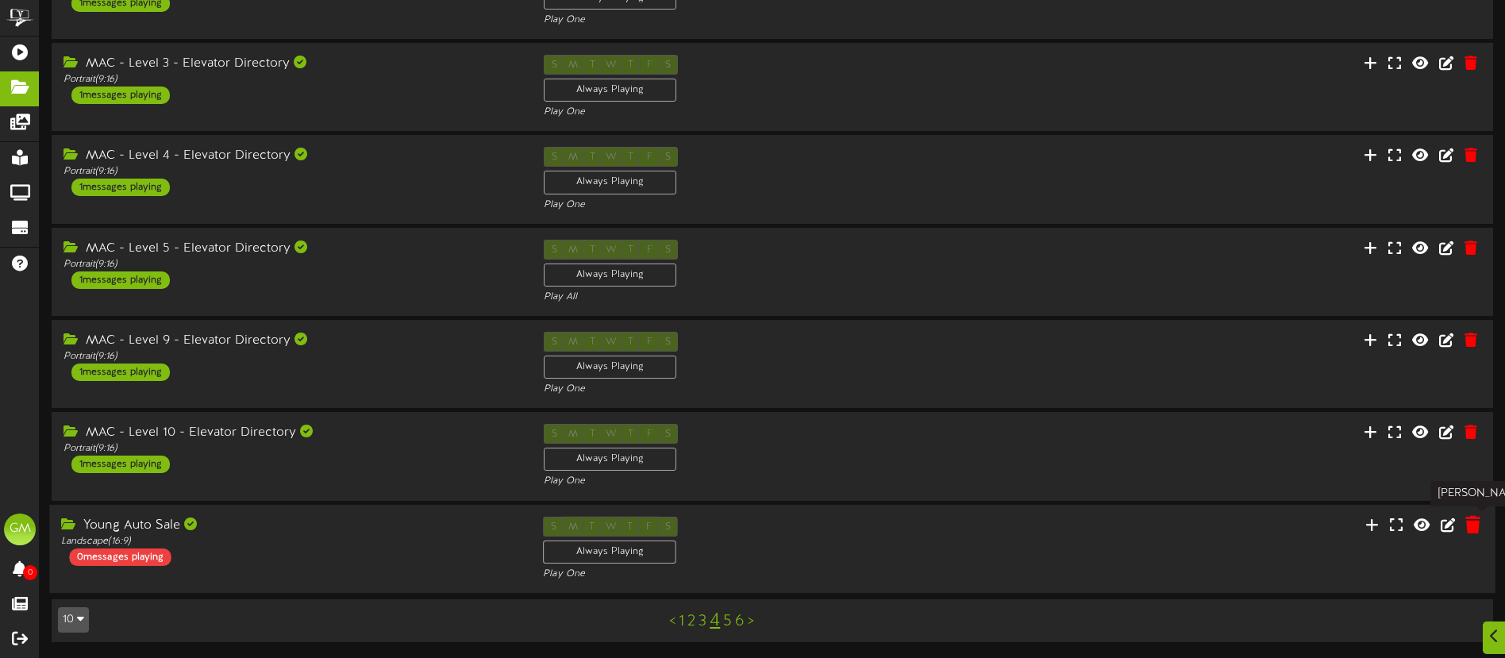
click at [1478, 528] on icon at bounding box center [1472, 523] width 15 height 17
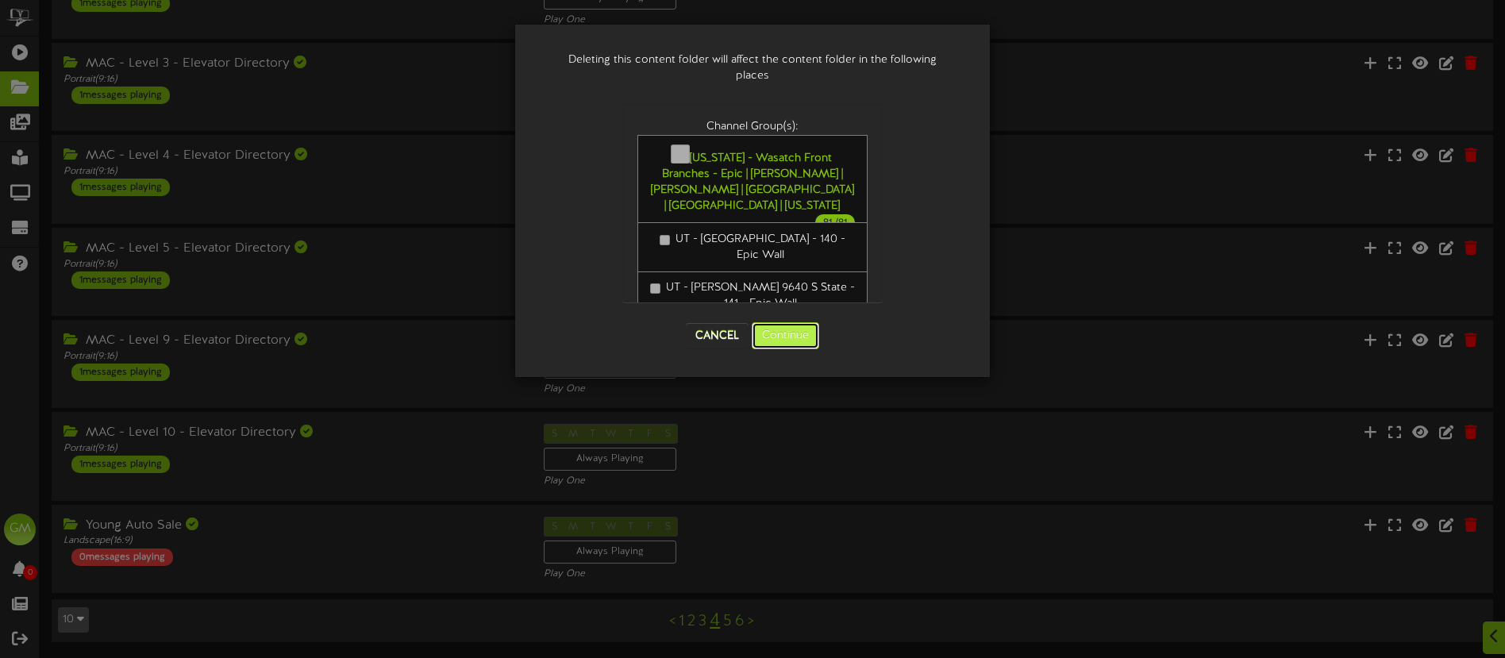
click at [788, 340] on button "Continue" at bounding box center [785, 335] width 67 height 27
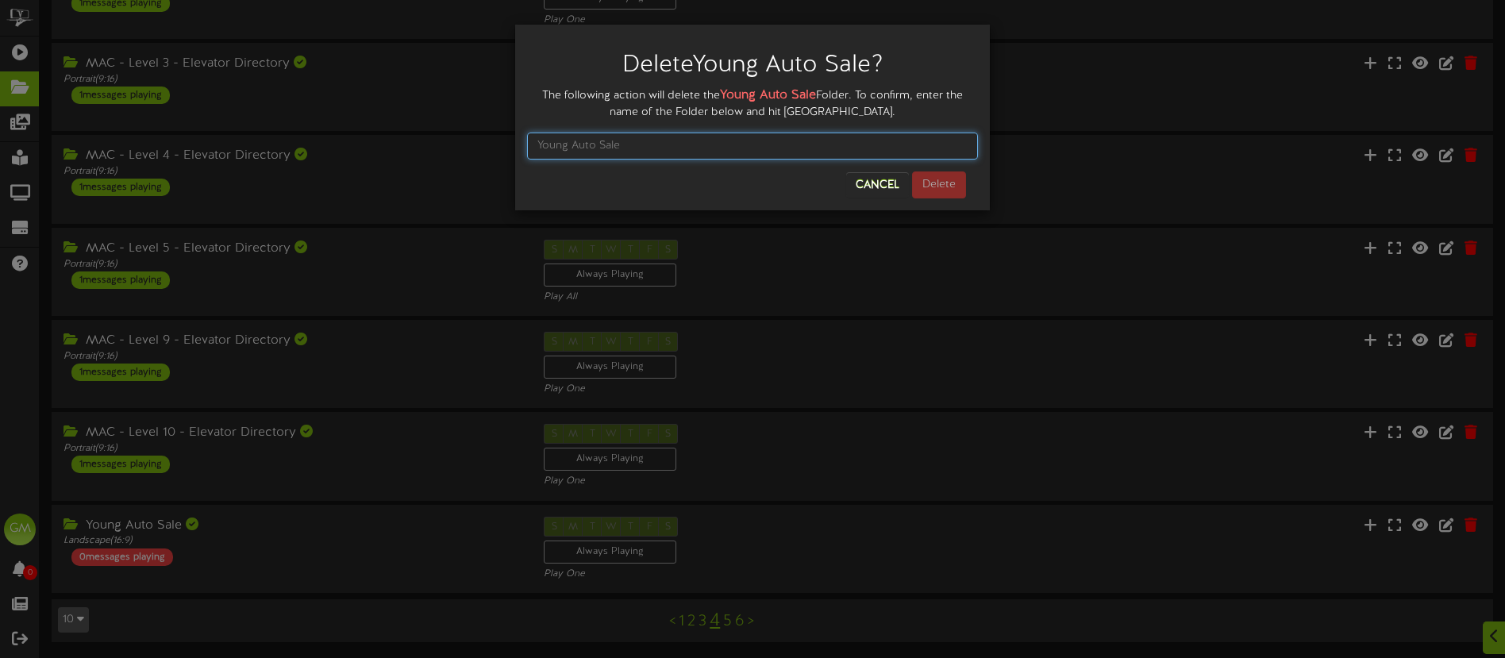
click at [643, 152] on input "text" at bounding box center [752, 146] width 451 height 27
type input "Young Auto Sale"
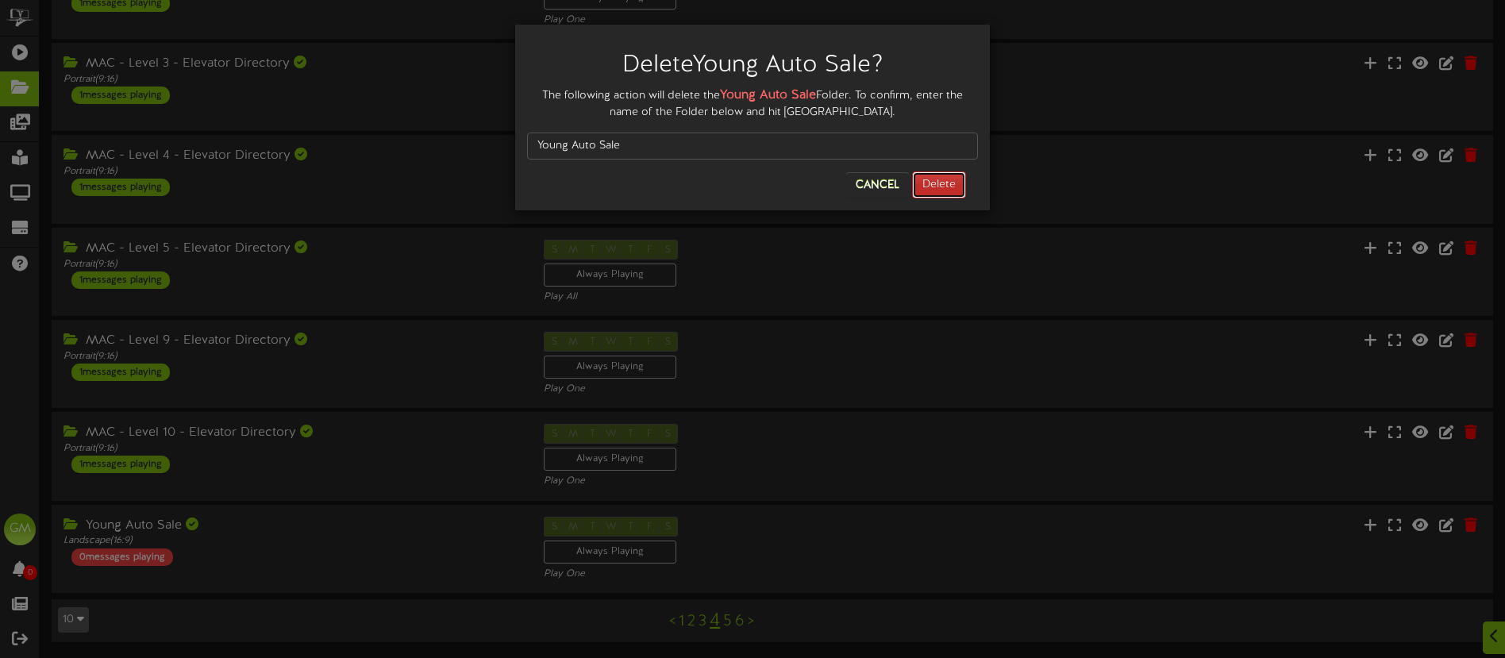
click at [937, 179] on button "Delete" at bounding box center [939, 184] width 54 height 27
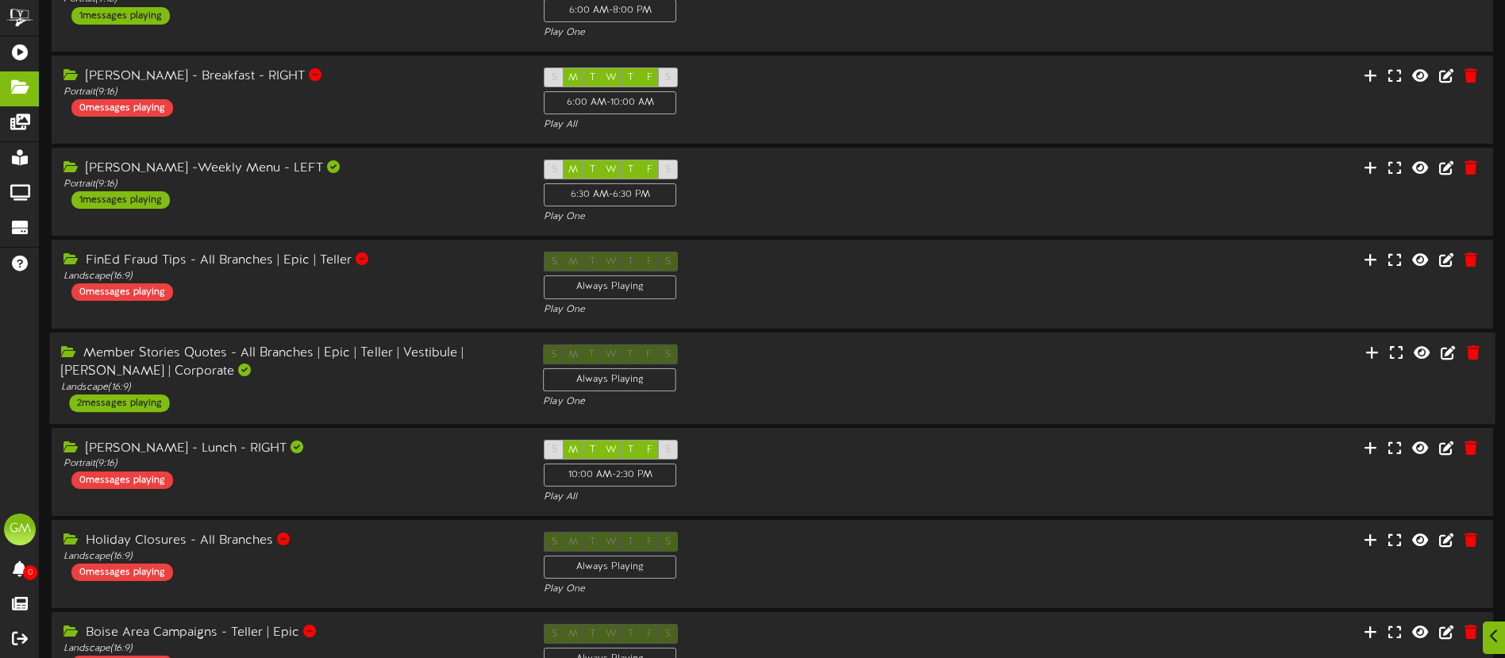
scroll to position [400, 0]
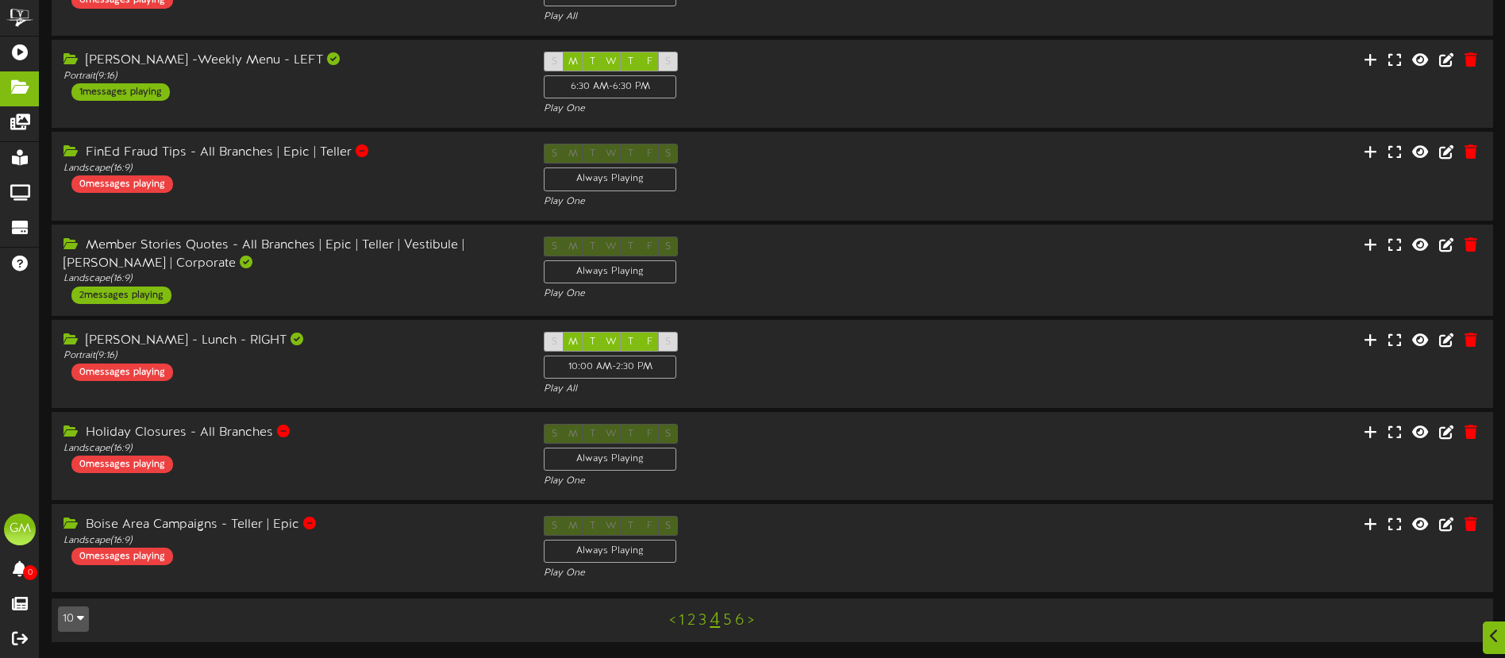
click at [717, 621] on link "4" at bounding box center [715, 620] width 10 height 21
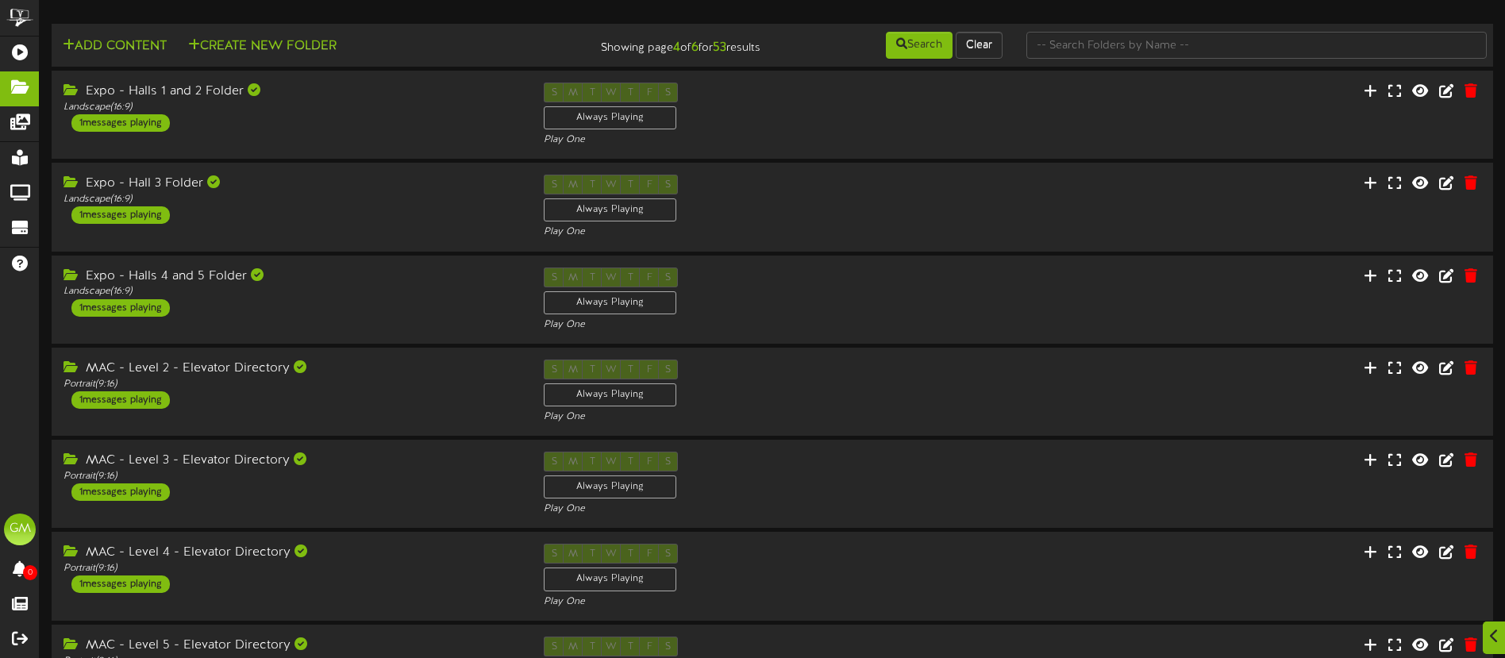
scroll to position [397, 0]
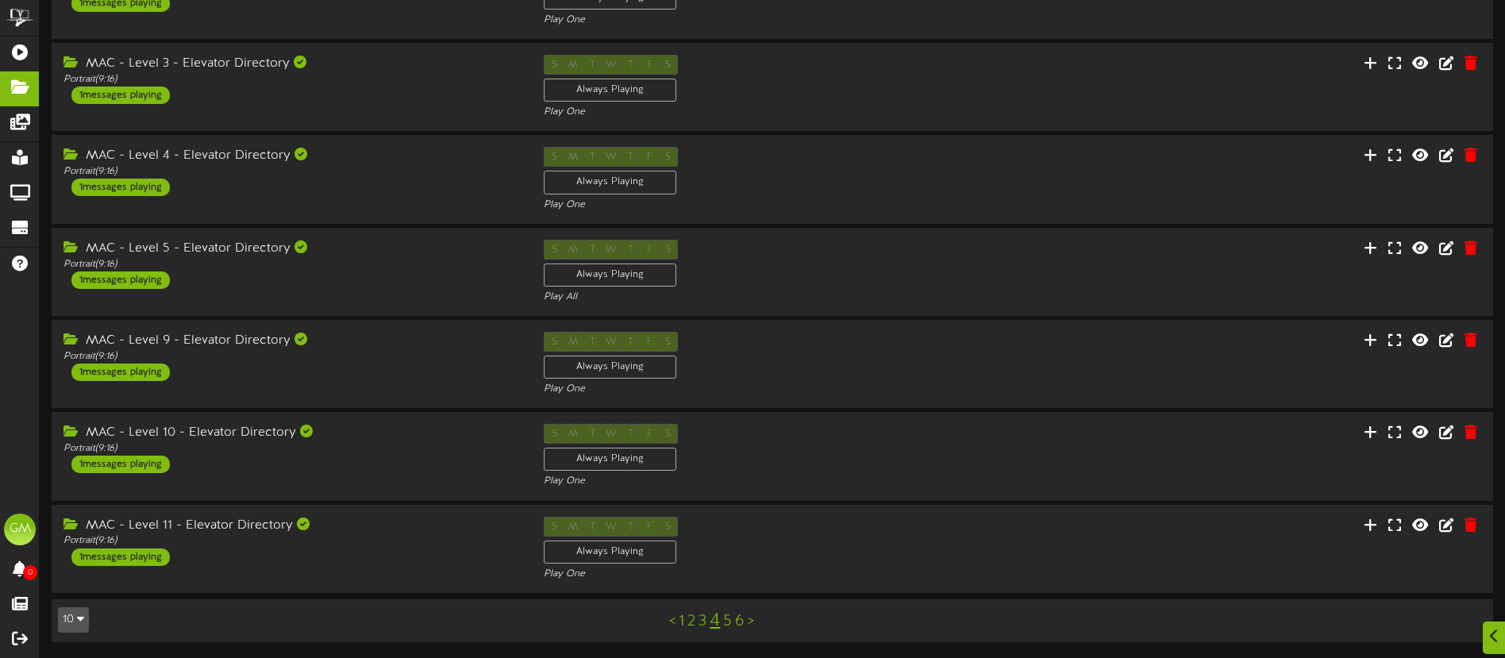
click at [728, 622] on link "5" at bounding box center [727, 621] width 9 height 17
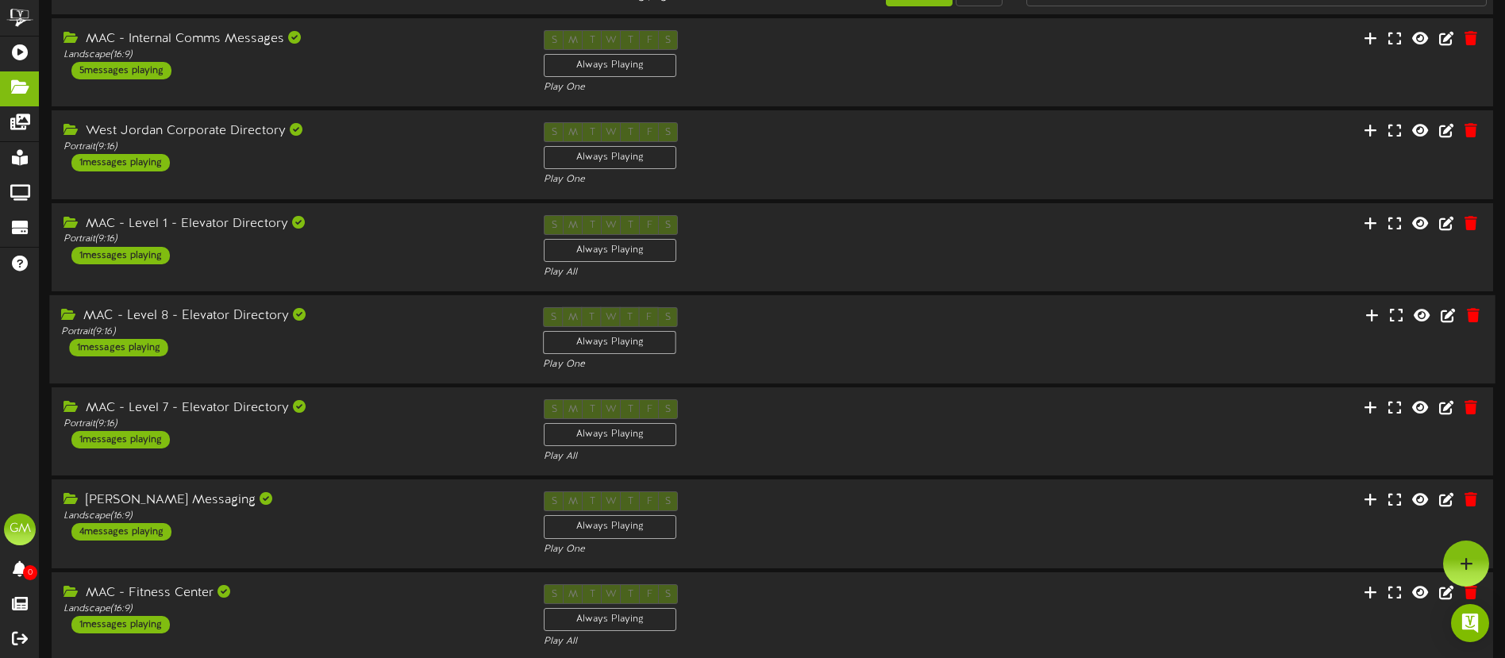
scroll to position [397, 0]
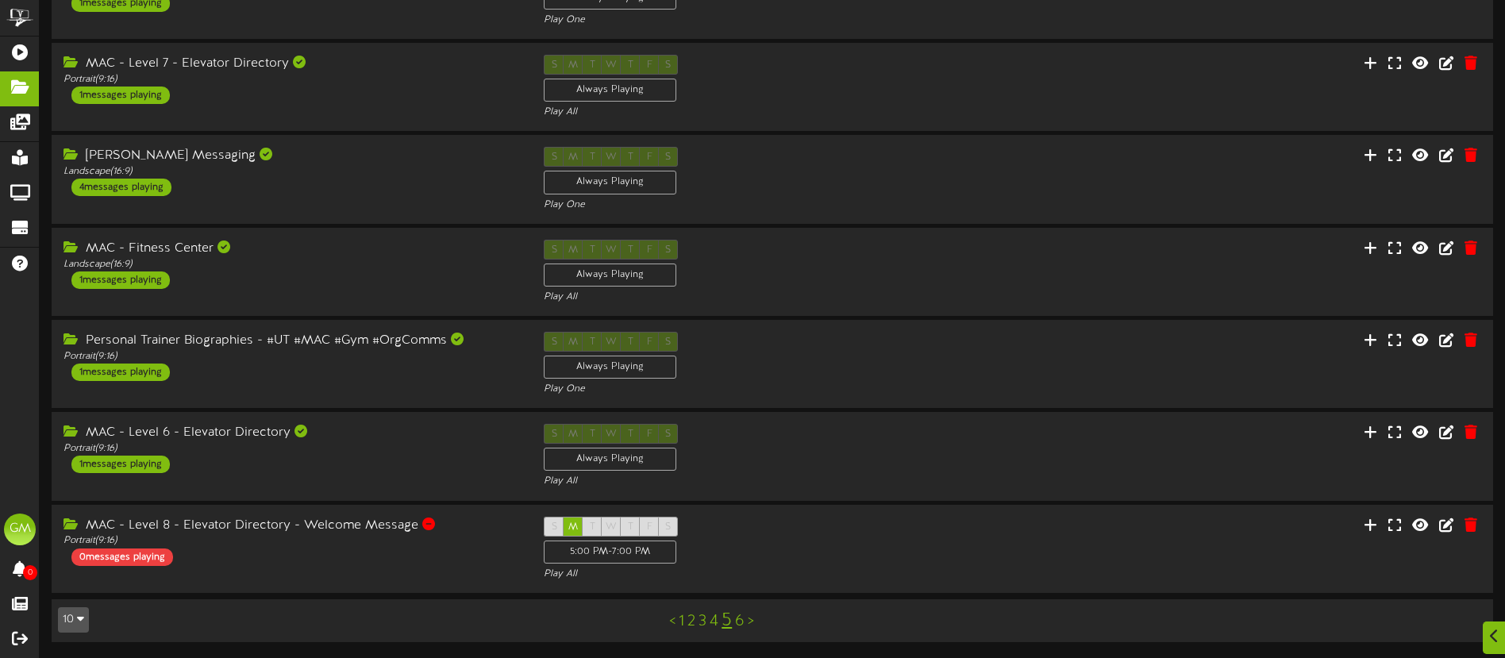
click at [737, 619] on link "6" at bounding box center [740, 621] width 10 height 17
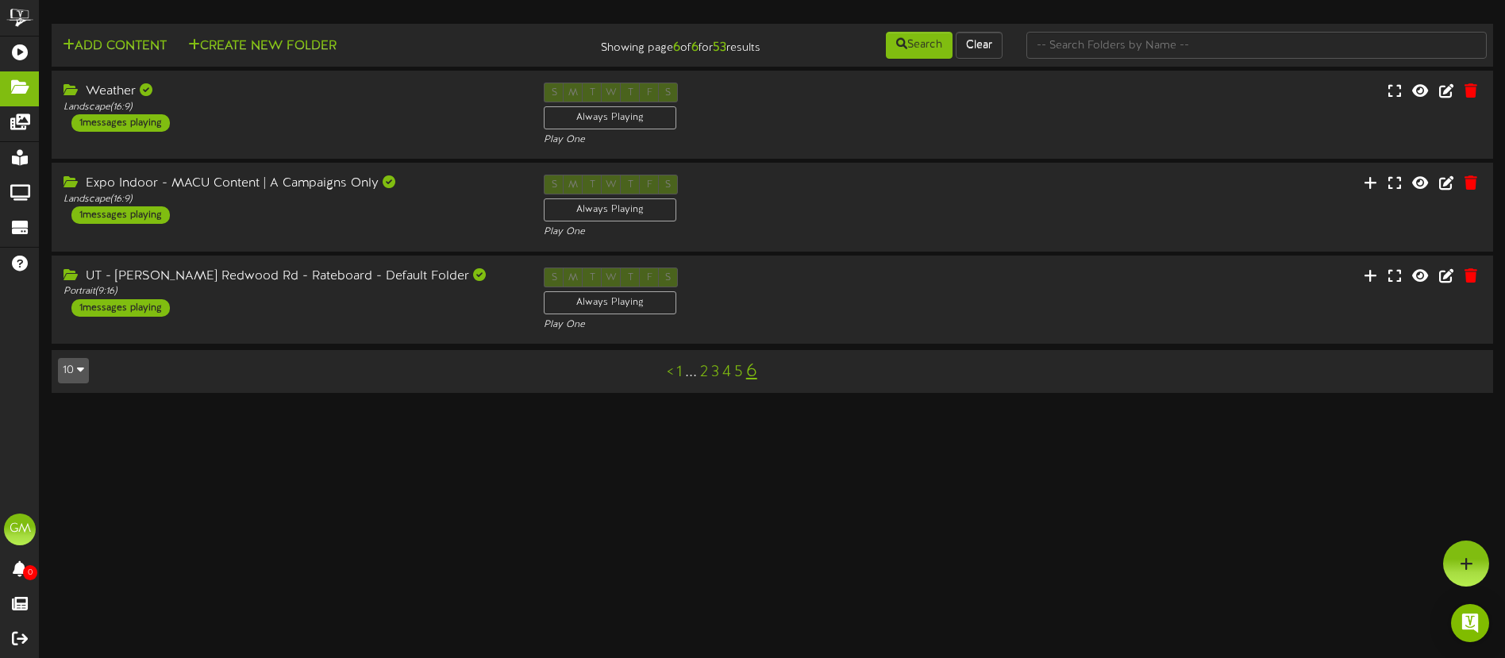
click at [677, 372] on link "1" at bounding box center [679, 371] width 6 height 17
